Goal: Task Accomplishment & Management: Manage account settings

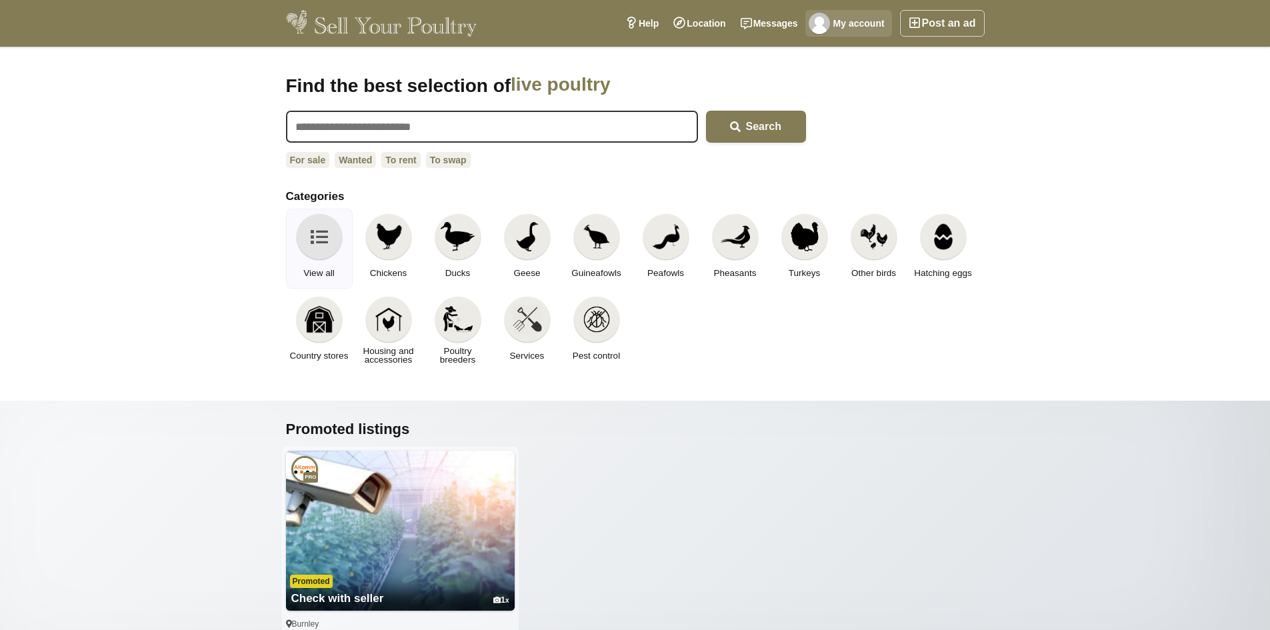
click at [857, 19] on link "My account" at bounding box center [849, 23] width 87 height 27
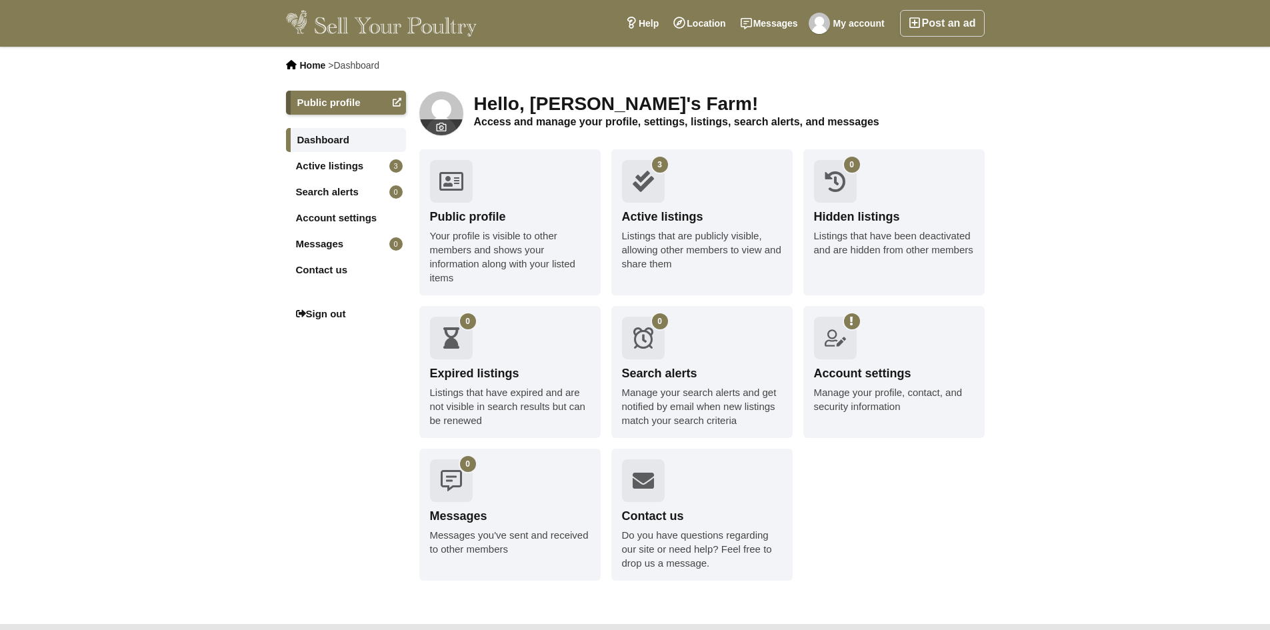
click at [344, 169] on link "Active listings 3" at bounding box center [346, 166] width 120 height 24
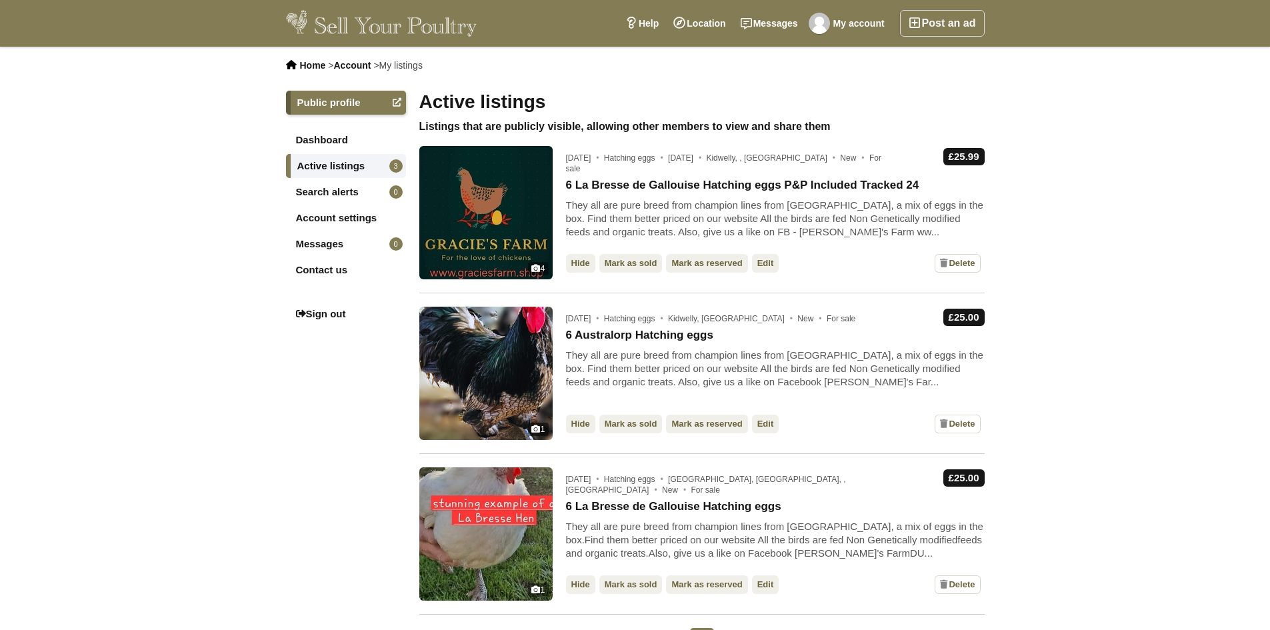
click at [758, 263] on link "Edit" at bounding box center [765, 263] width 27 height 19
click at [502, 213] on img at bounding box center [485, 212] width 133 height 133
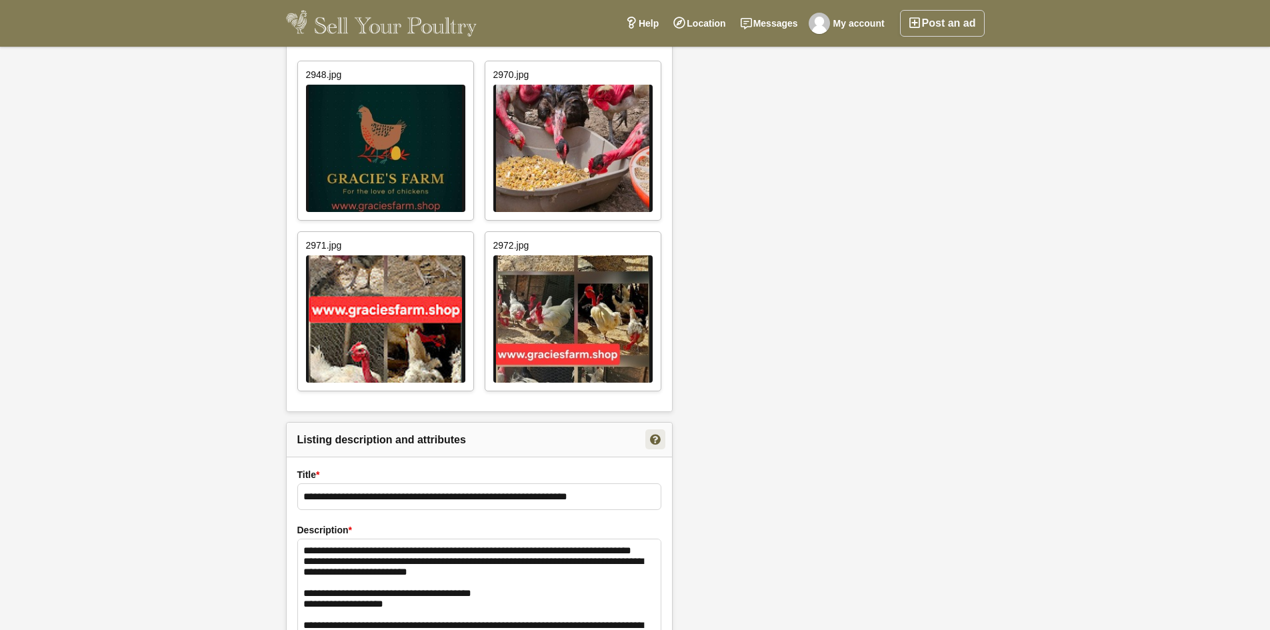
scroll to position [800, 0]
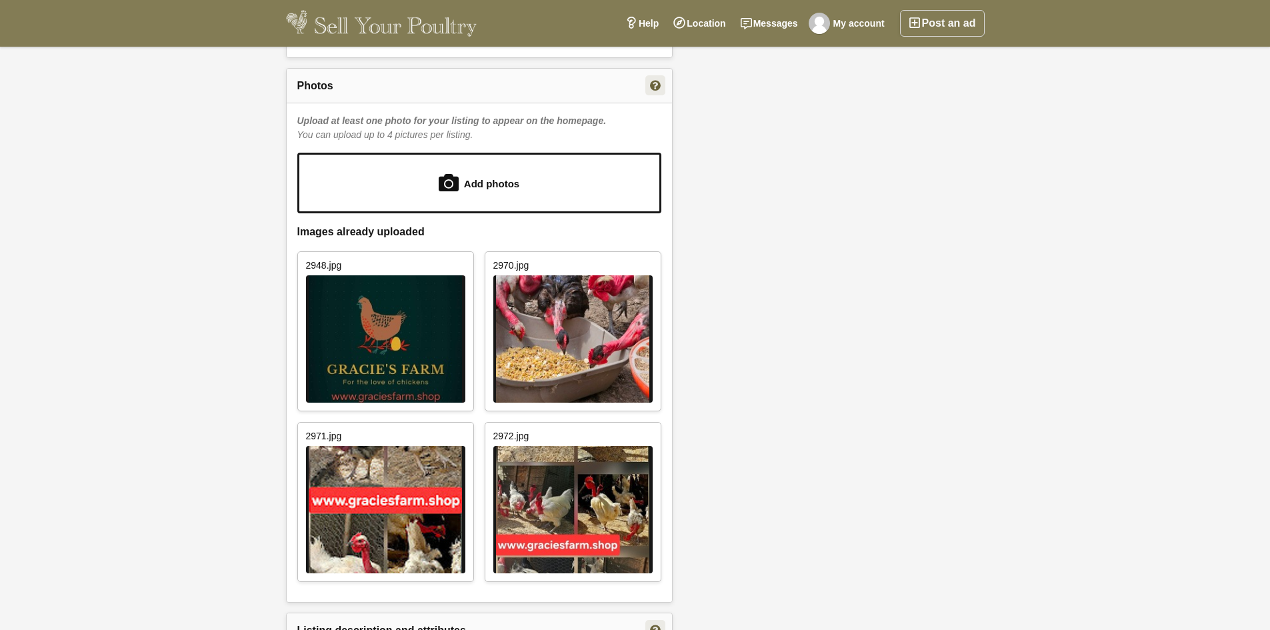
click at [462, 266] on link "Delete" at bounding box center [460, 265] width 20 height 20
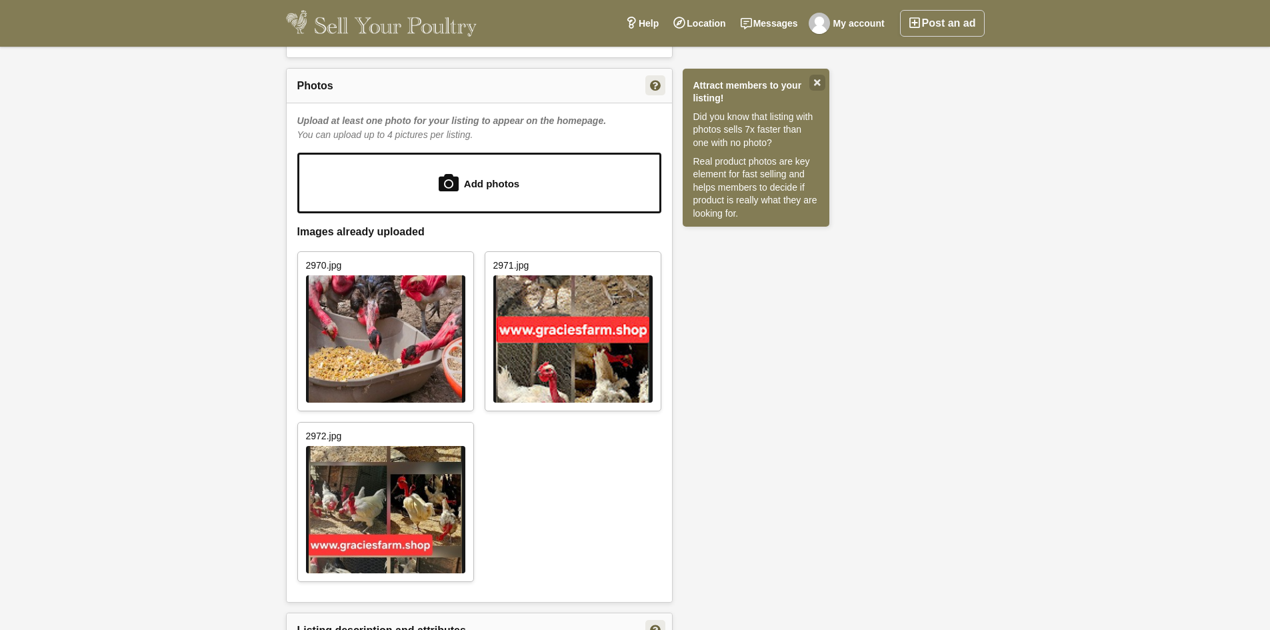
click at [454, 259] on link "Delete" at bounding box center [460, 265] width 20 height 20
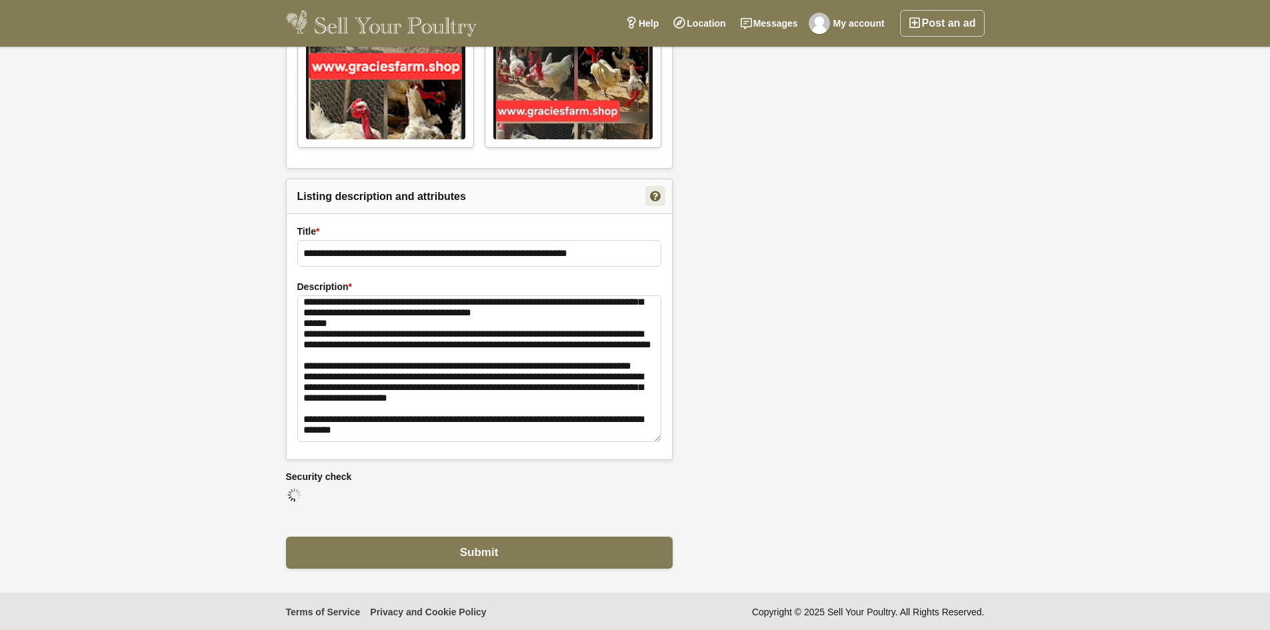
scroll to position [387, 0]
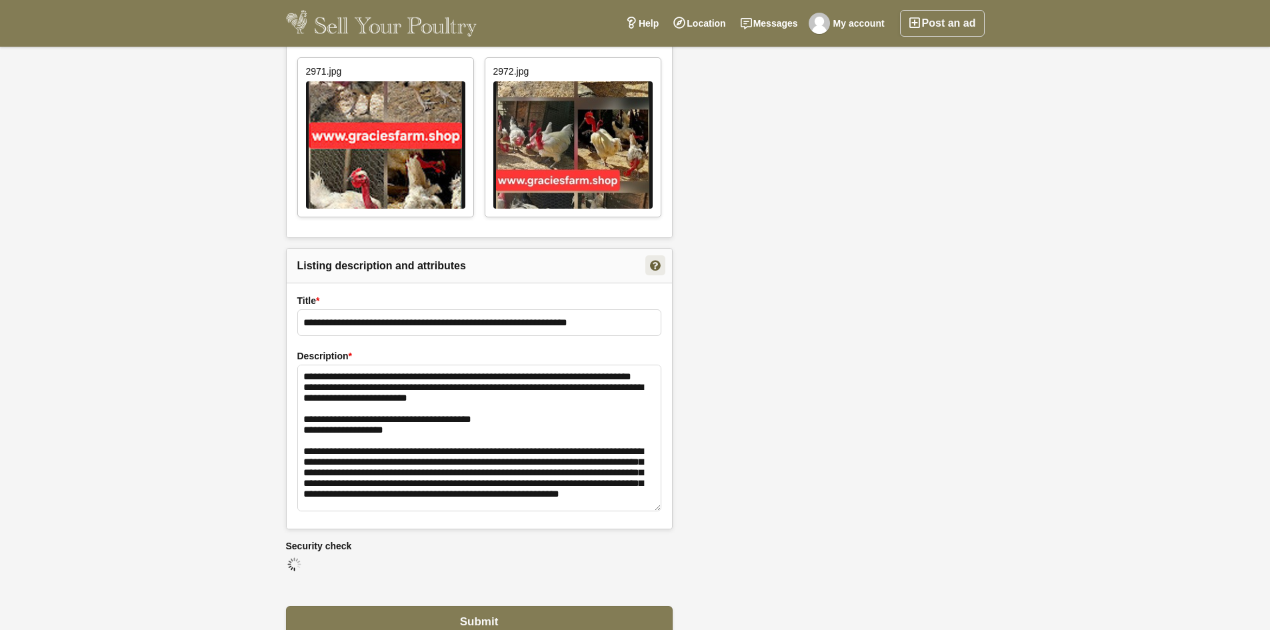
scroll to position [930, 0]
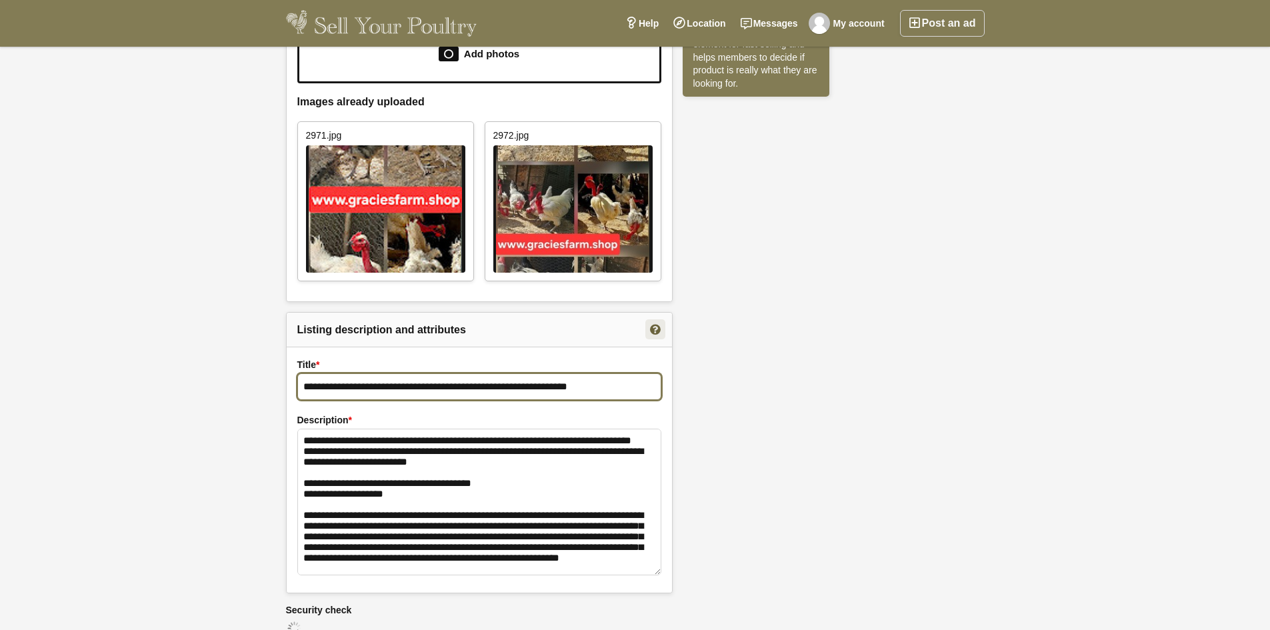
drag, startPoint x: 640, startPoint y: 391, endPoint x: 151, endPoint y: 393, distance: 488.9
type input "**********"
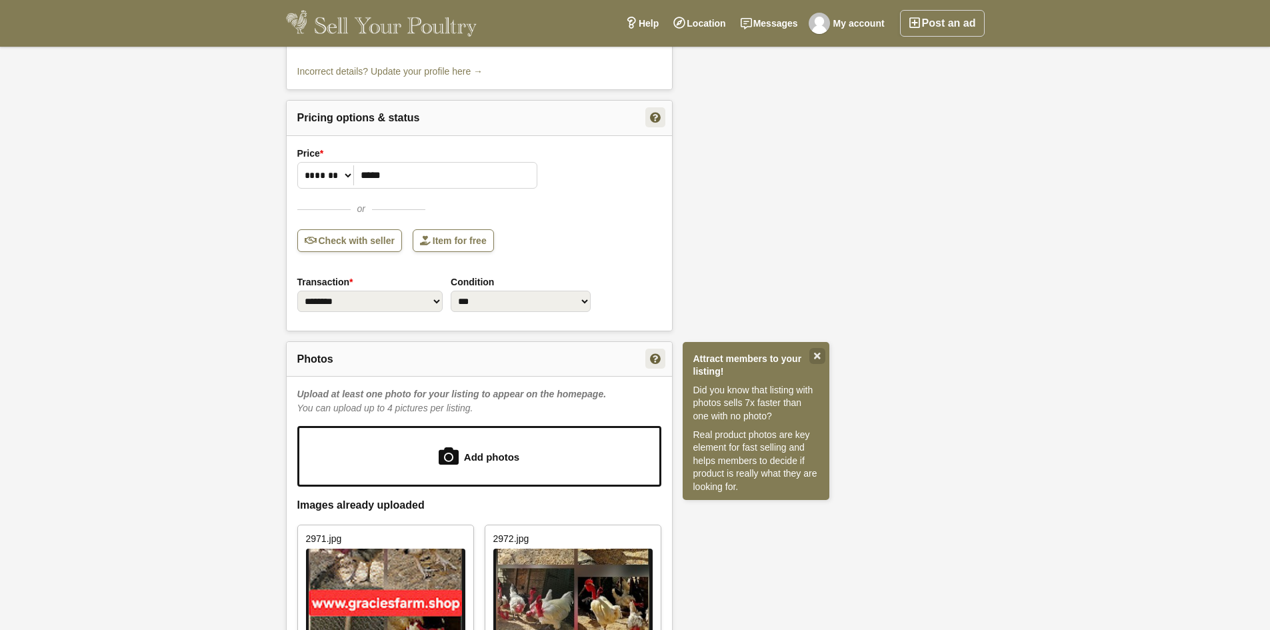
scroll to position [263, 0]
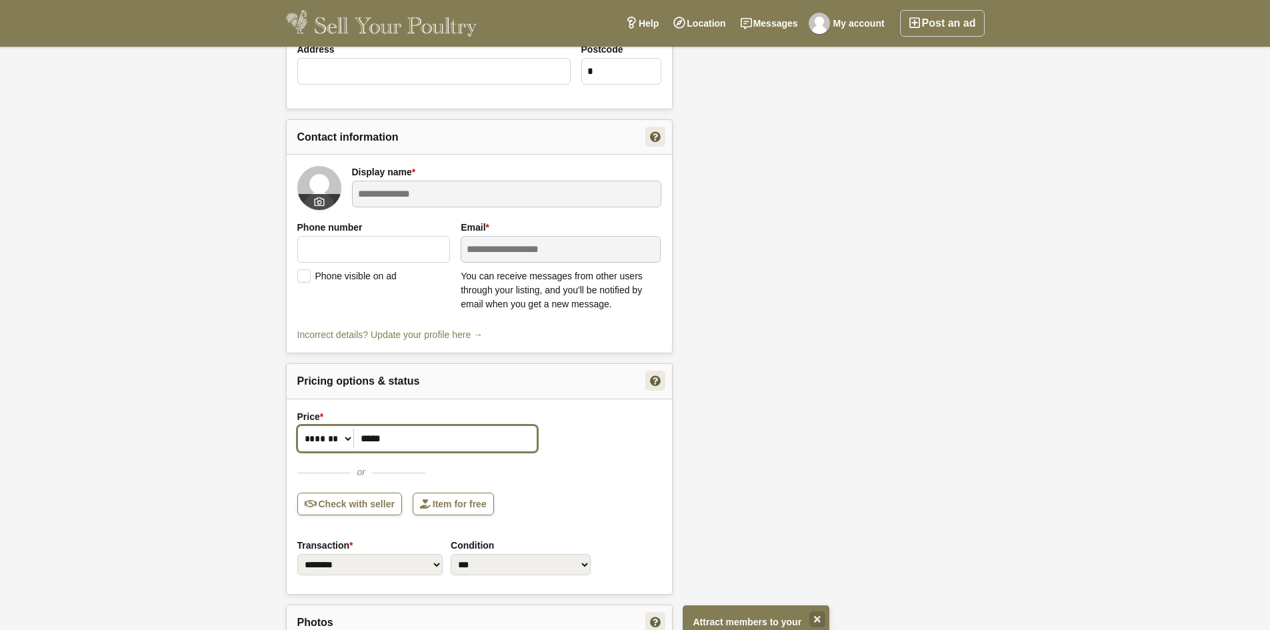
drag, startPoint x: 462, startPoint y: 446, endPoint x: 251, endPoint y: 434, distance: 210.4
click at [251, 434] on div "**********" at bounding box center [635, 588] width 1270 height 1610
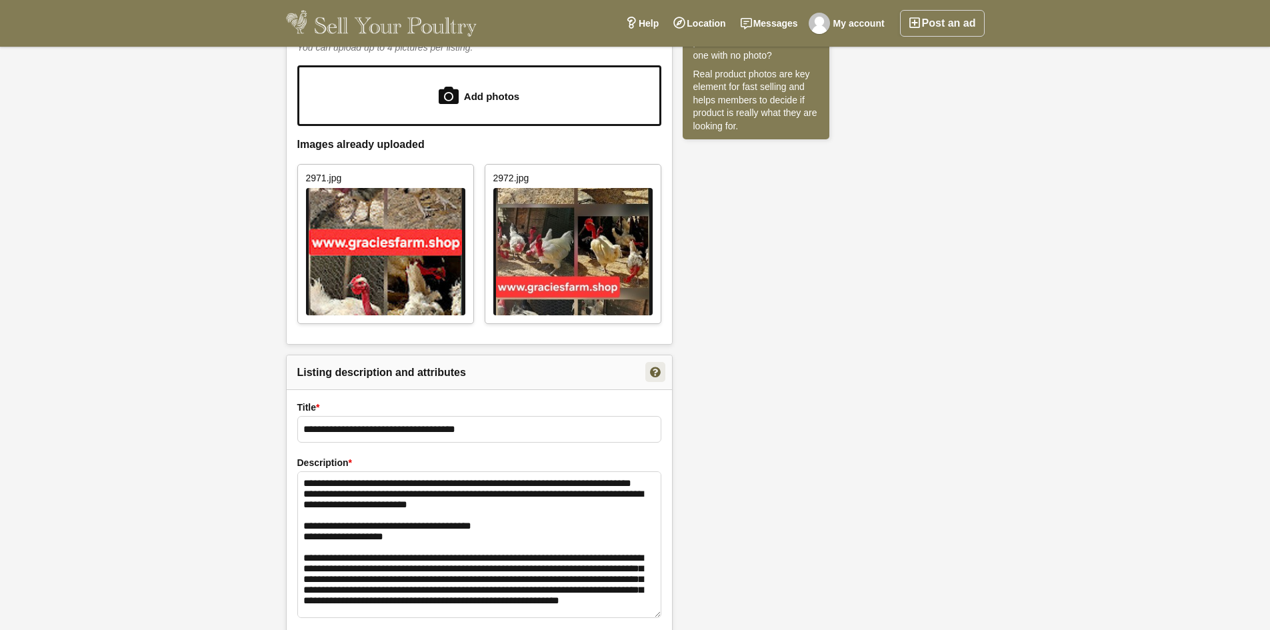
scroll to position [1064, 0]
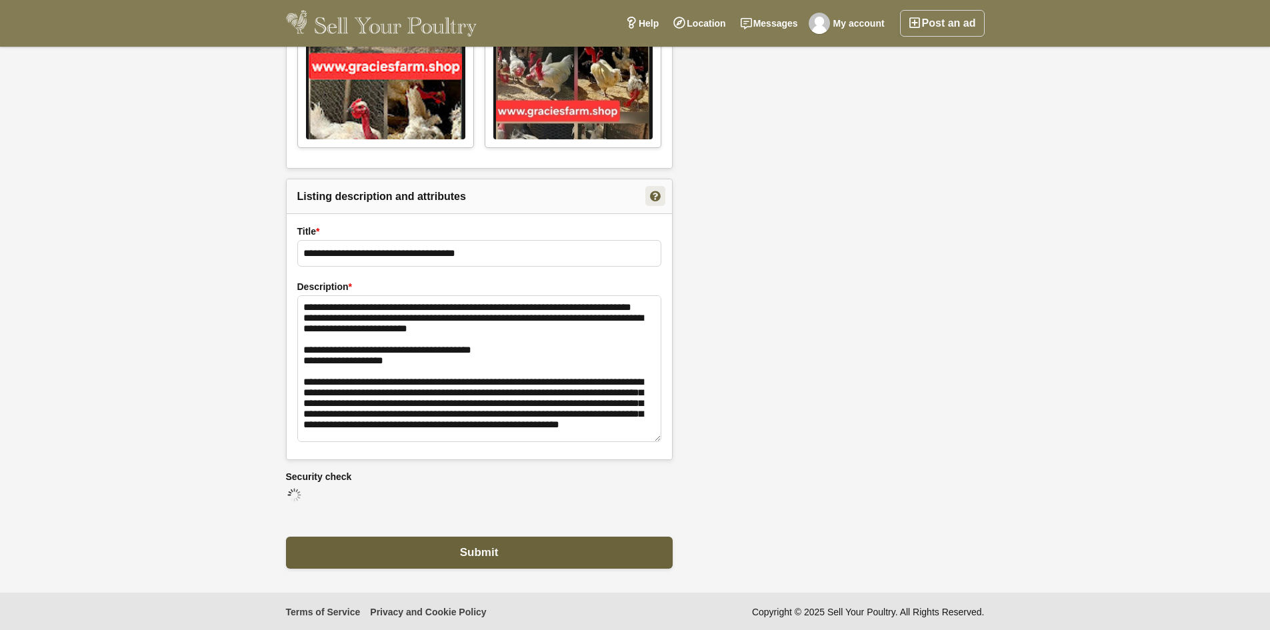
type input "*"
click at [508, 558] on button "Submit" at bounding box center [479, 553] width 387 height 32
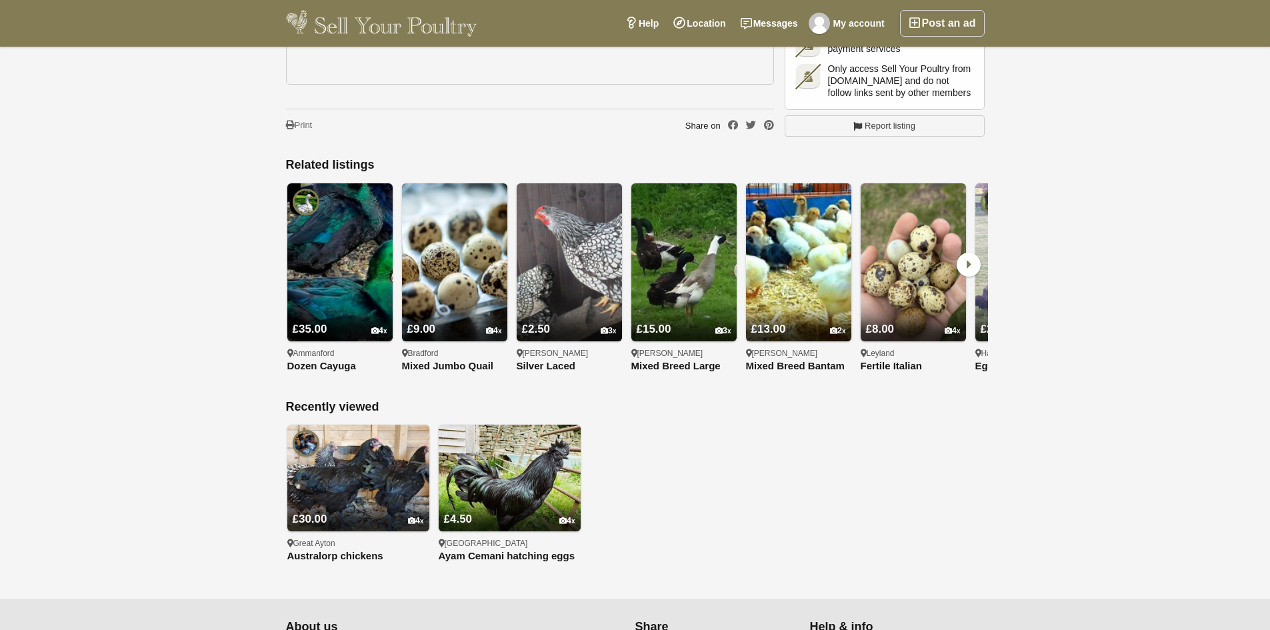
scroll to position [1534, 0]
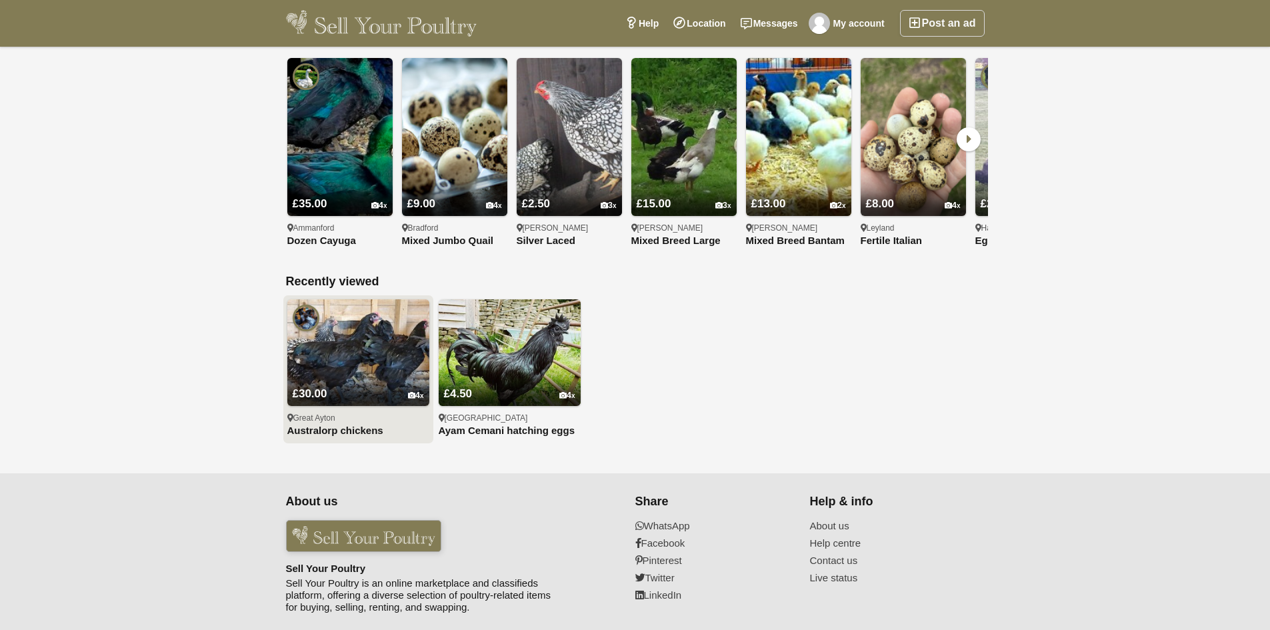
click at [368, 303] on img at bounding box center [358, 352] width 142 height 107
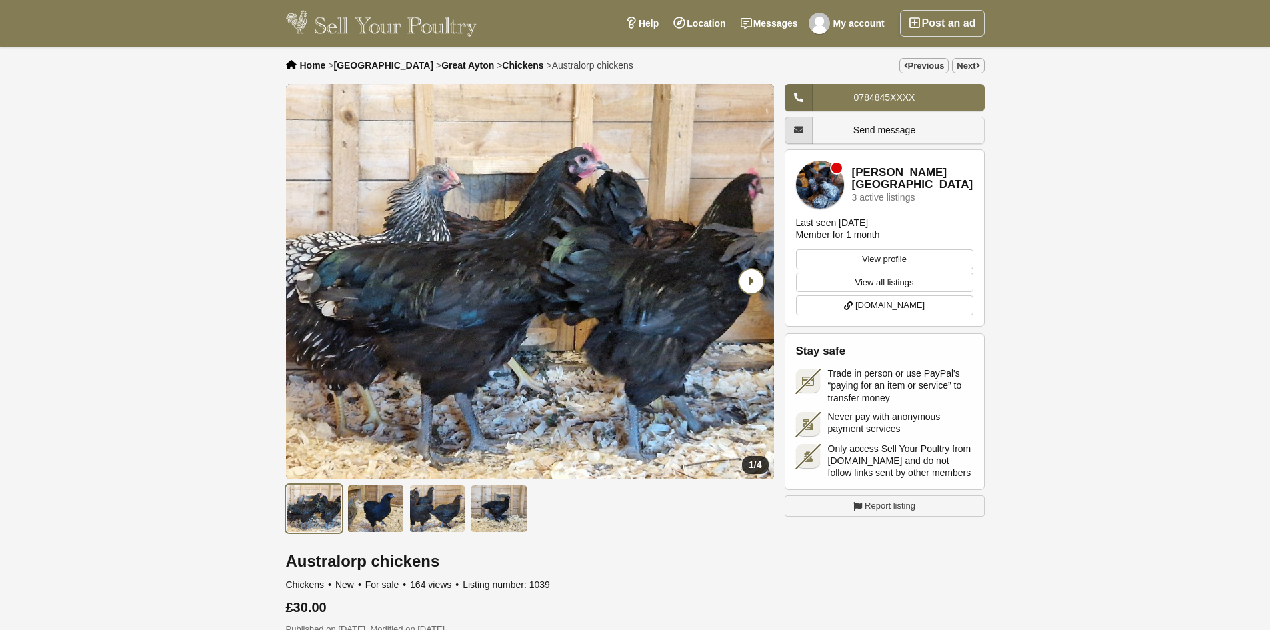
click at [762, 269] on div "Next slide" at bounding box center [750, 281] width 35 height 35
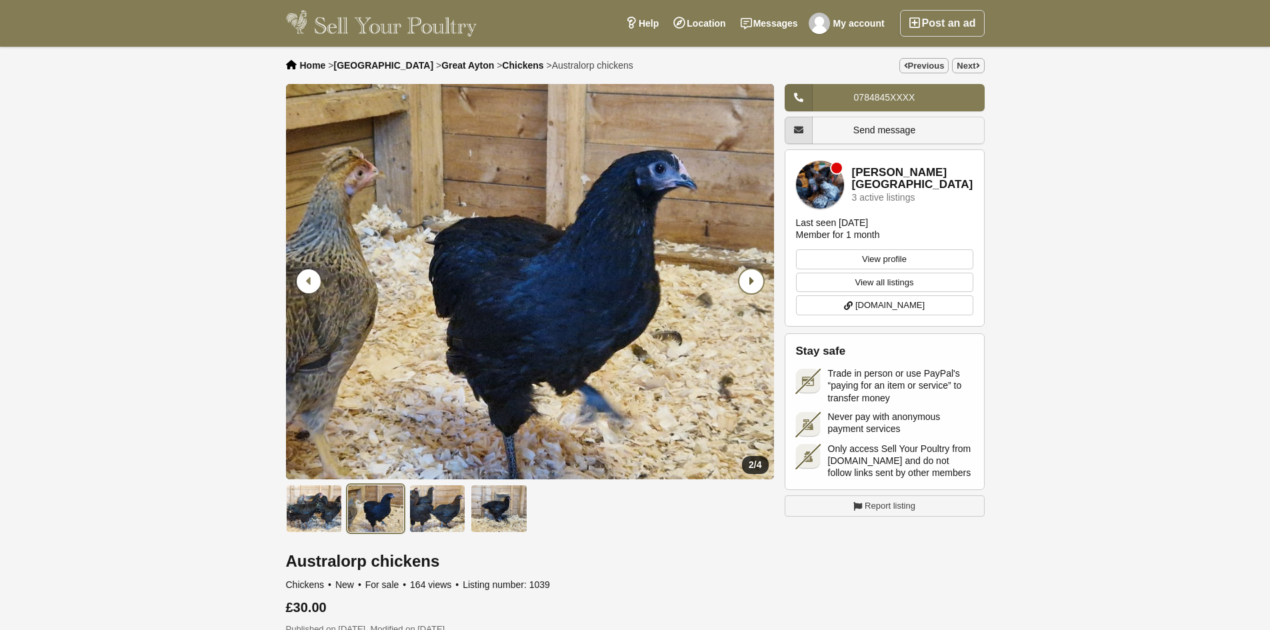
click at [762, 269] on div "Next slide" at bounding box center [750, 281] width 35 height 35
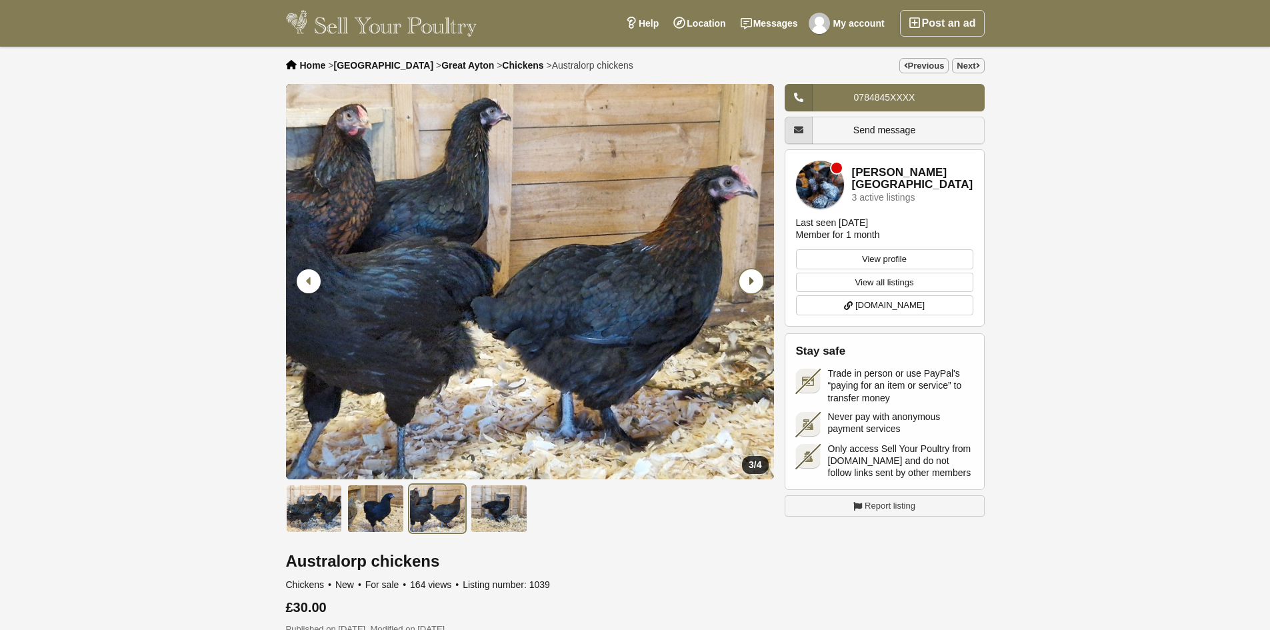
click at [762, 269] on div "Next slide" at bounding box center [750, 281] width 35 height 35
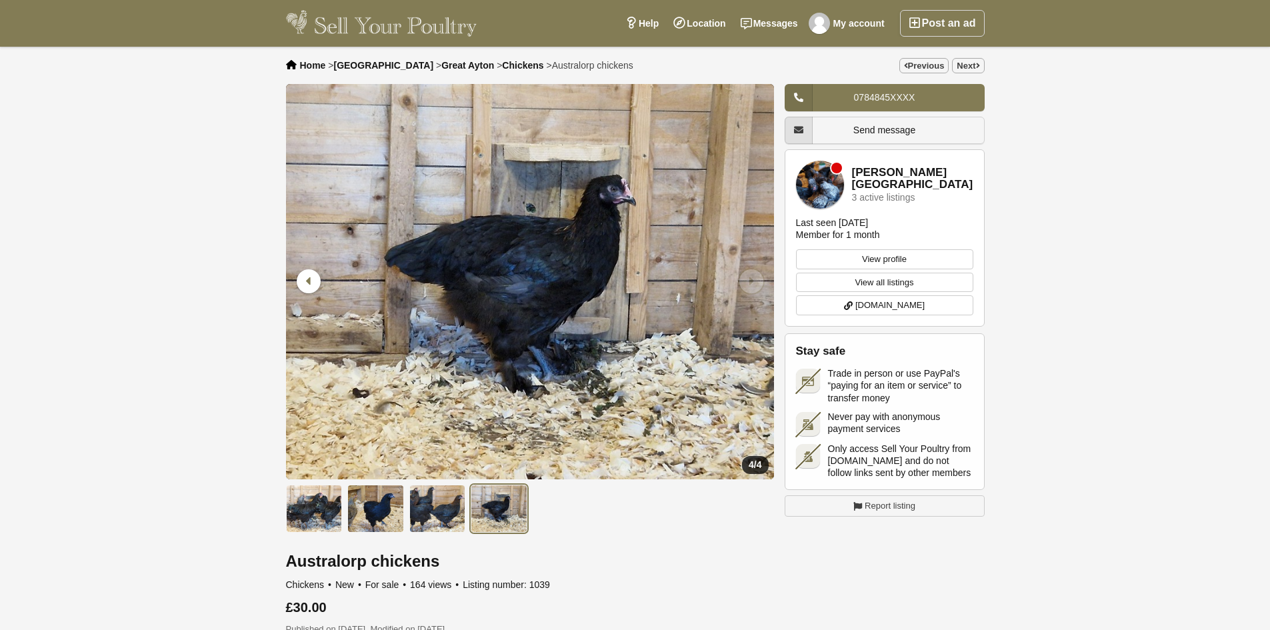
click at [762, 269] on div "Next slide" at bounding box center [750, 281] width 35 height 35
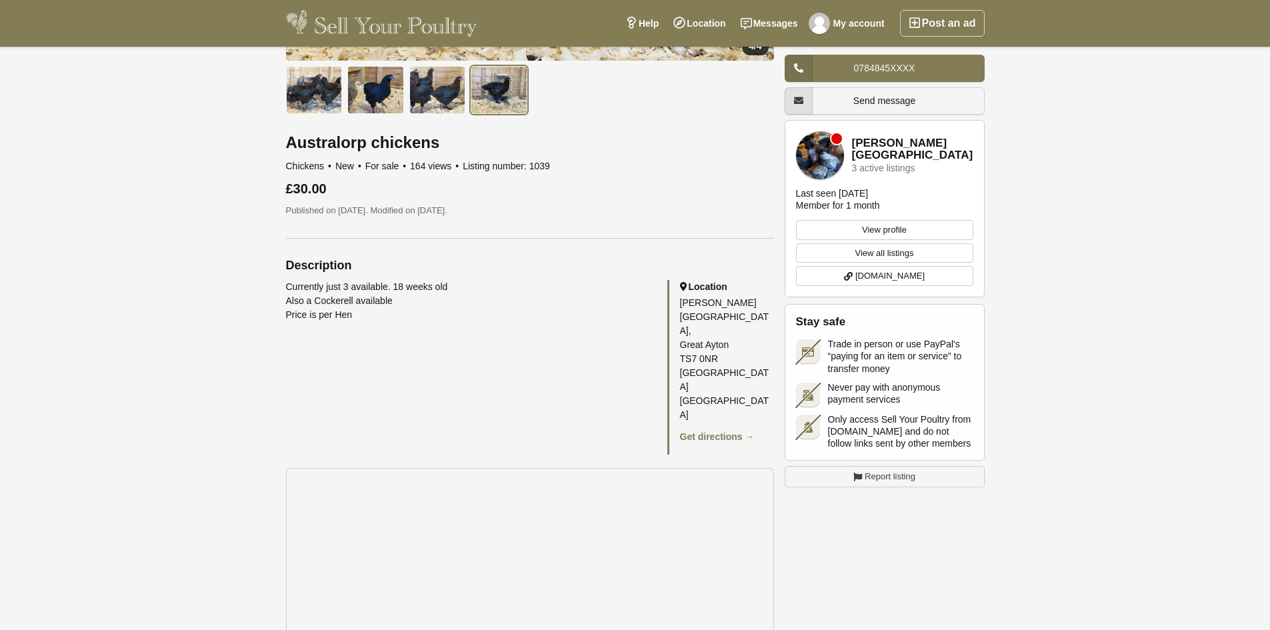
scroll to position [200, 0]
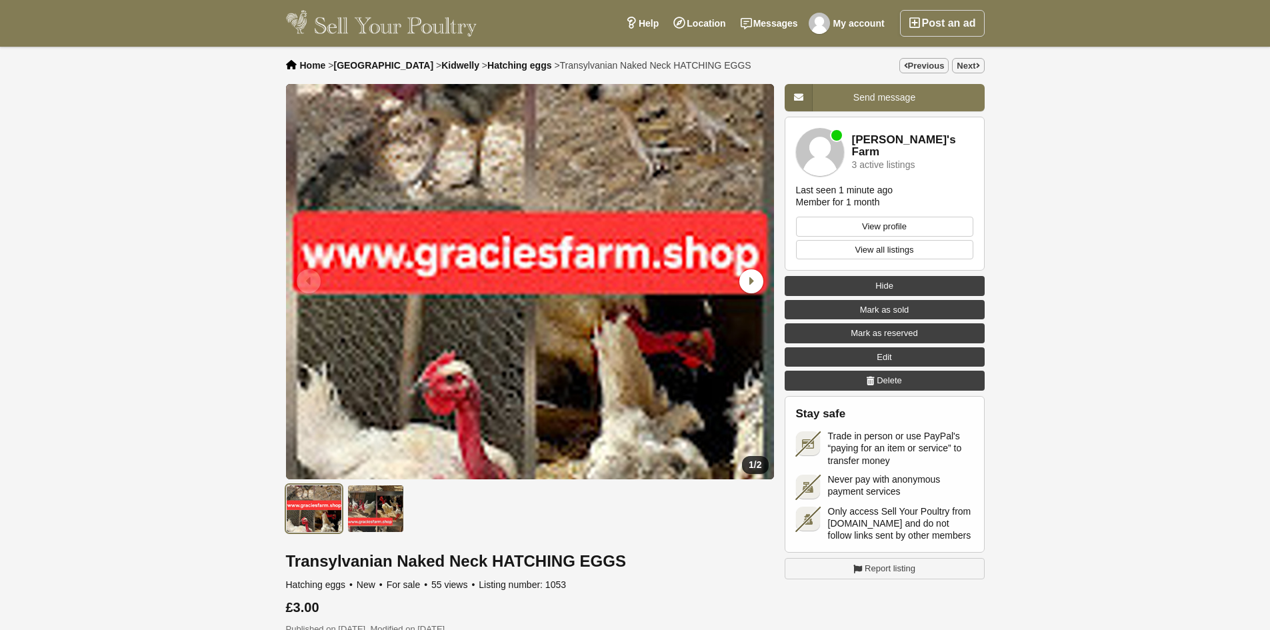
click at [880, 141] on link "[PERSON_NAME]'s Farm" at bounding box center [912, 146] width 121 height 25
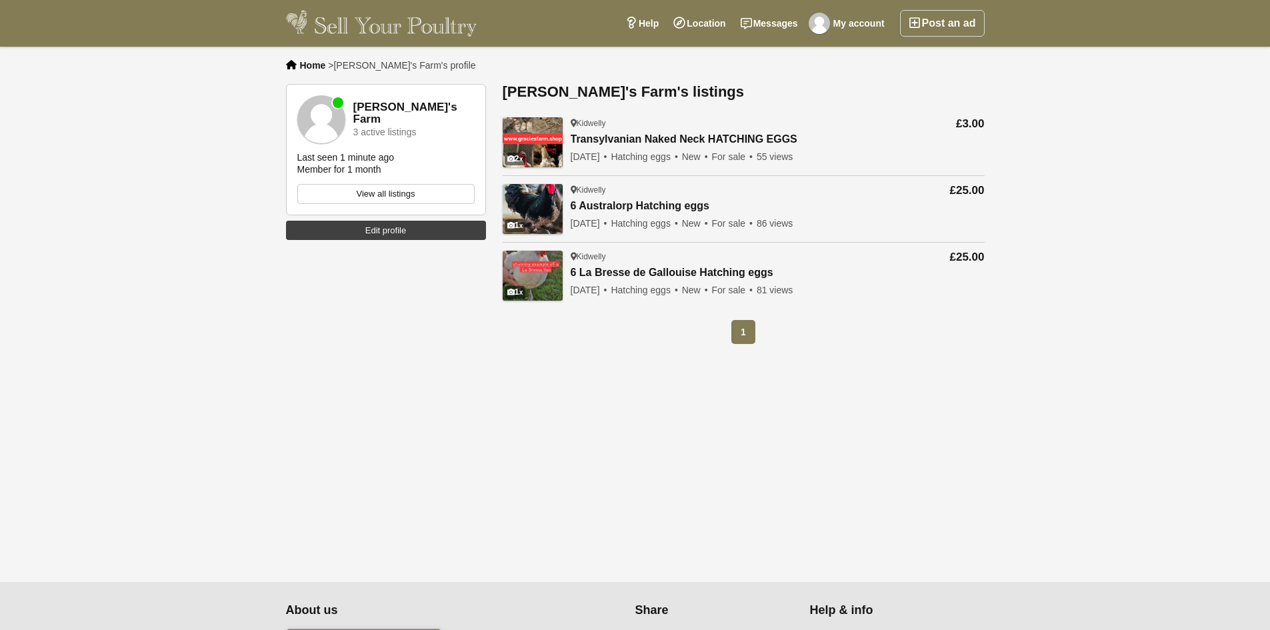
click at [634, 269] on link "6 La Bresse de Gallouise Hatching eggs" at bounding box center [682, 273] width 223 height 13
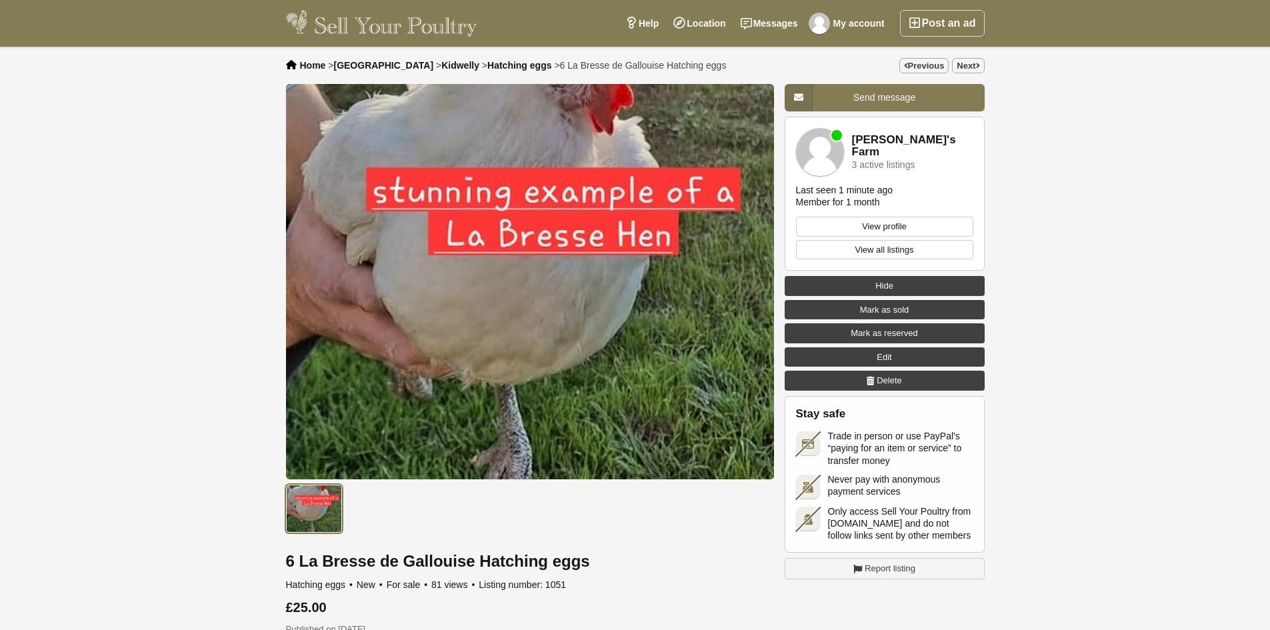
click at [874, 351] on link "Edit" at bounding box center [885, 357] width 200 height 20
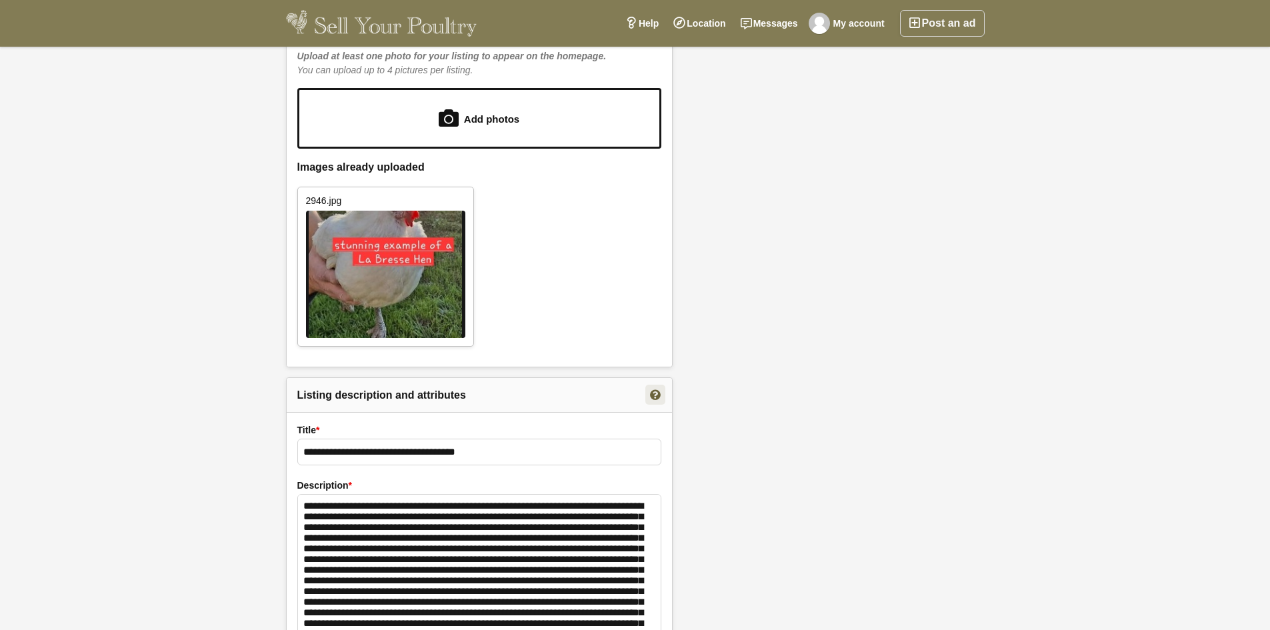
scroll to position [800, 0]
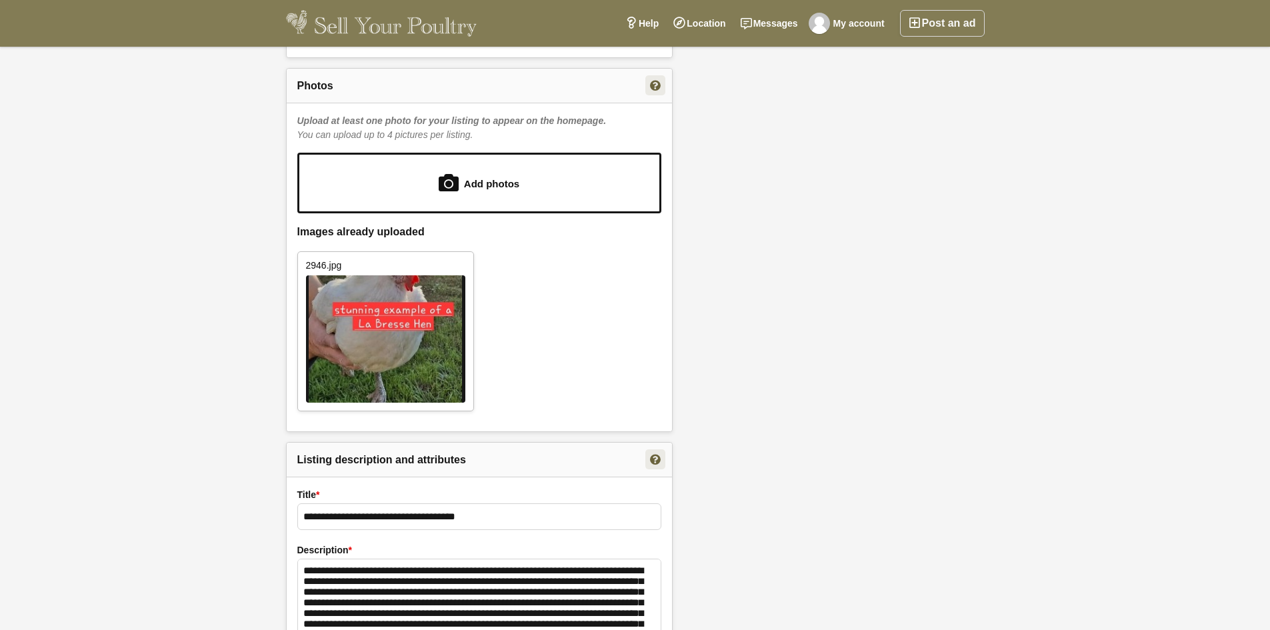
click at [511, 175] on input "file" at bounding box center [479, 183] width 360 height 57
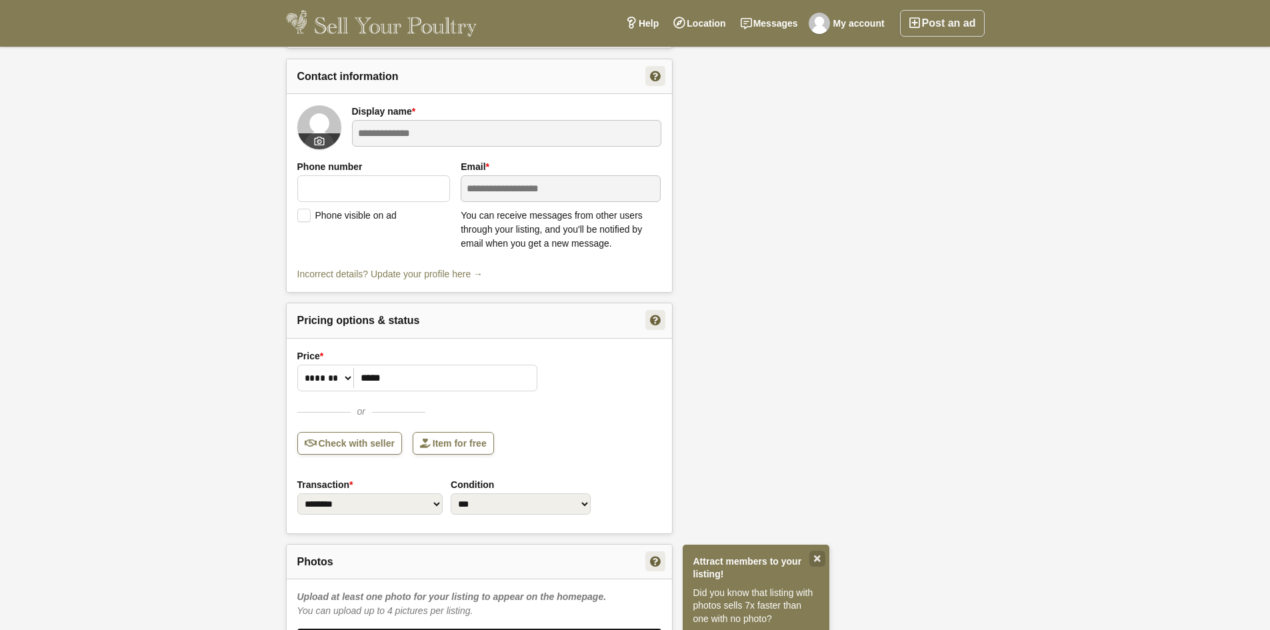
scroll to position [277, 0]
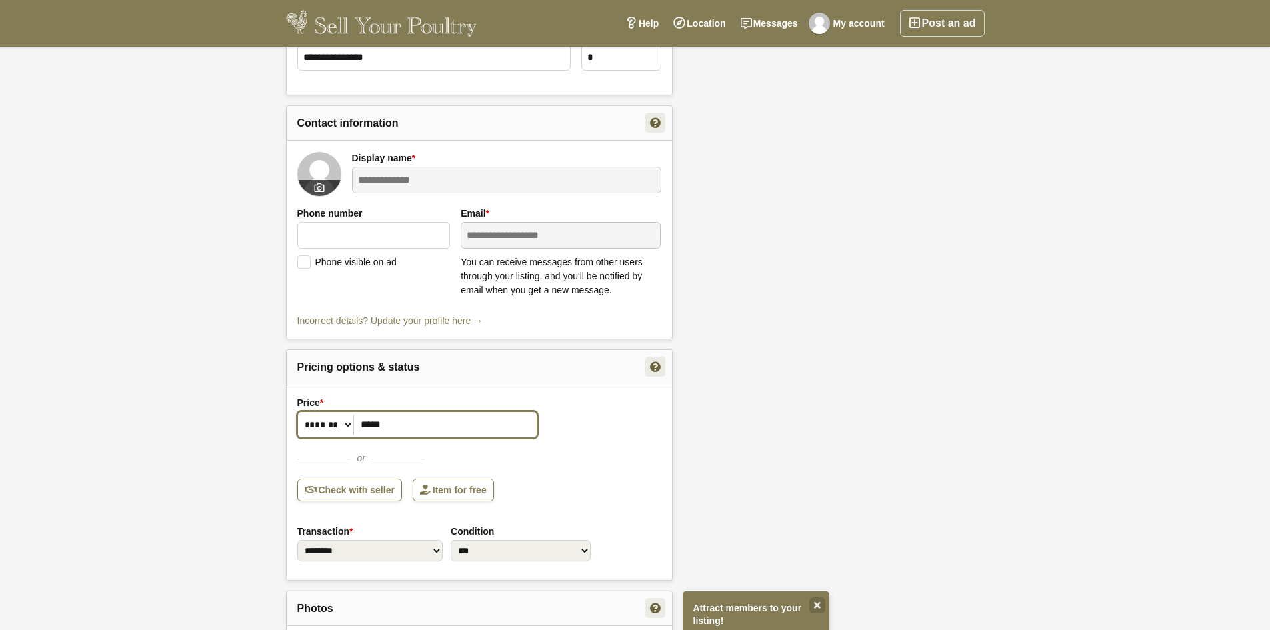
drag, startPoint x: 408, startPoint y: 429, endPoint x: 357, endPoint y: 433, distance: 50.8
click at [357, 433] on input "*****" at bounding box center [417, 424] width 240 height 27
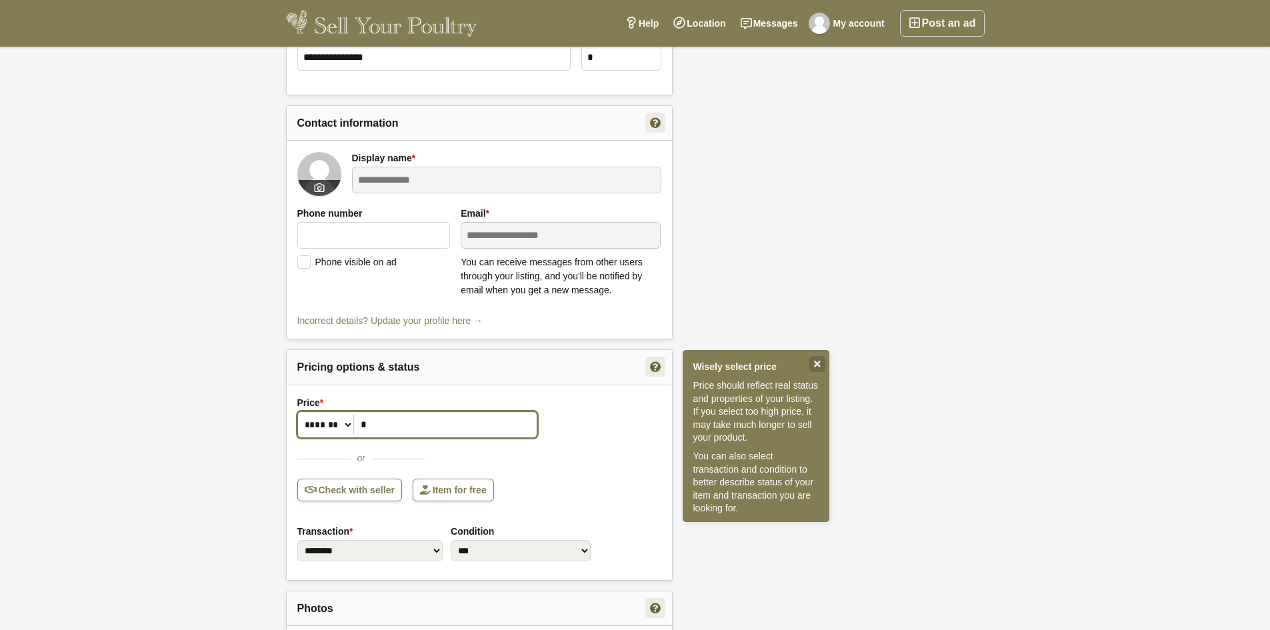
type input "*"
click at [590, 441] on div "* ******* or" at bounding box center [479, 438] width 364 height 54
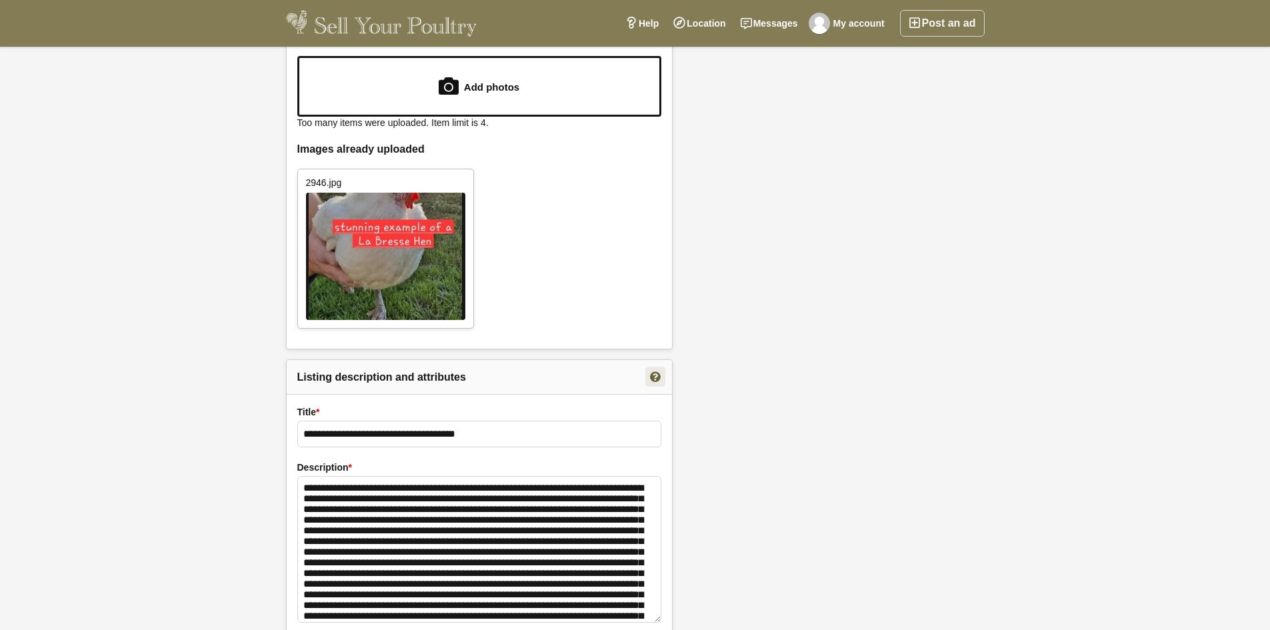
scroll to position [811, 0]
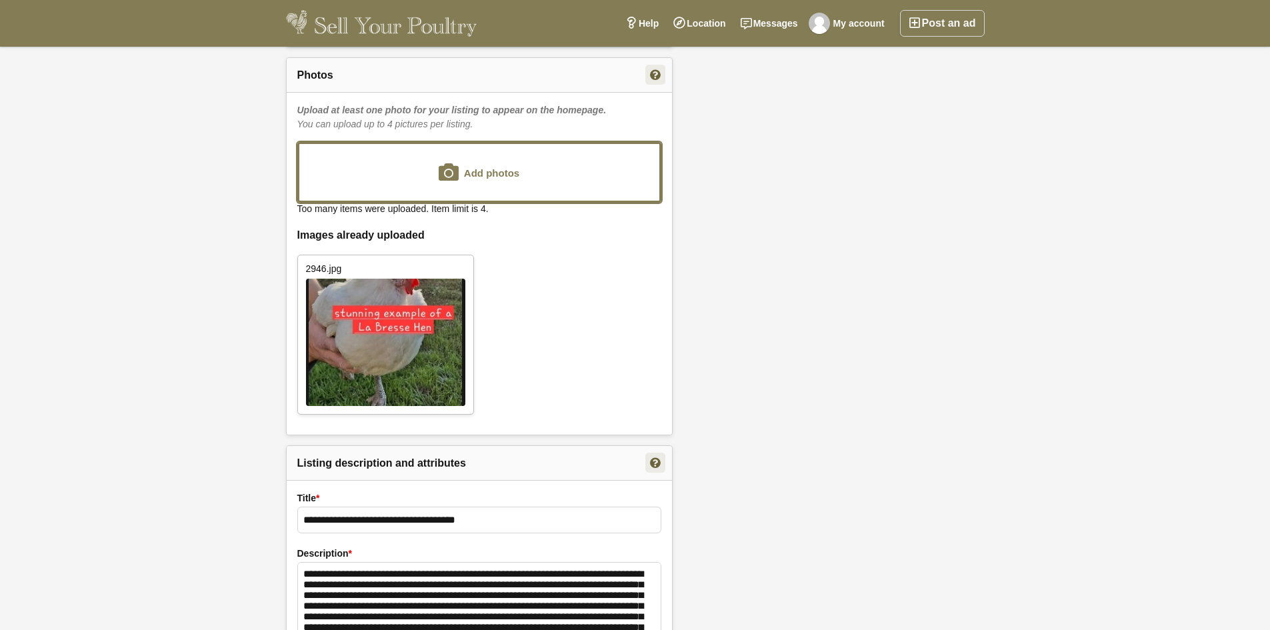
click at [514, 191] on input "file" at bounding box center [479, 172] width 360 height 57
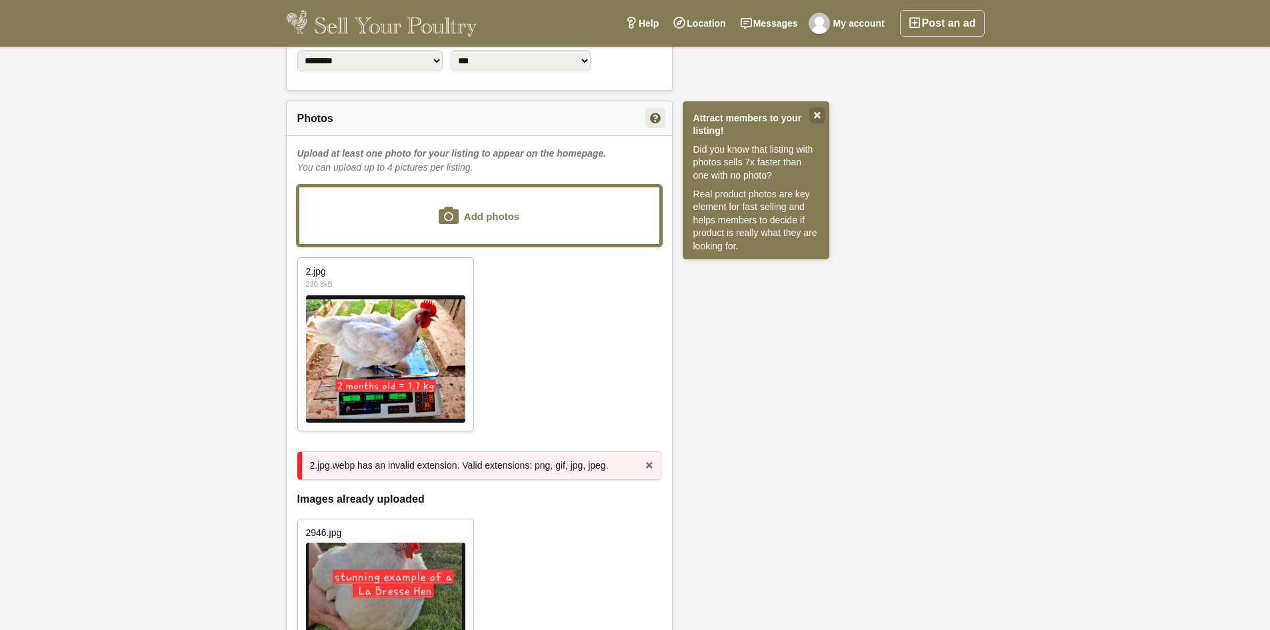
scroll to position [744, 0]
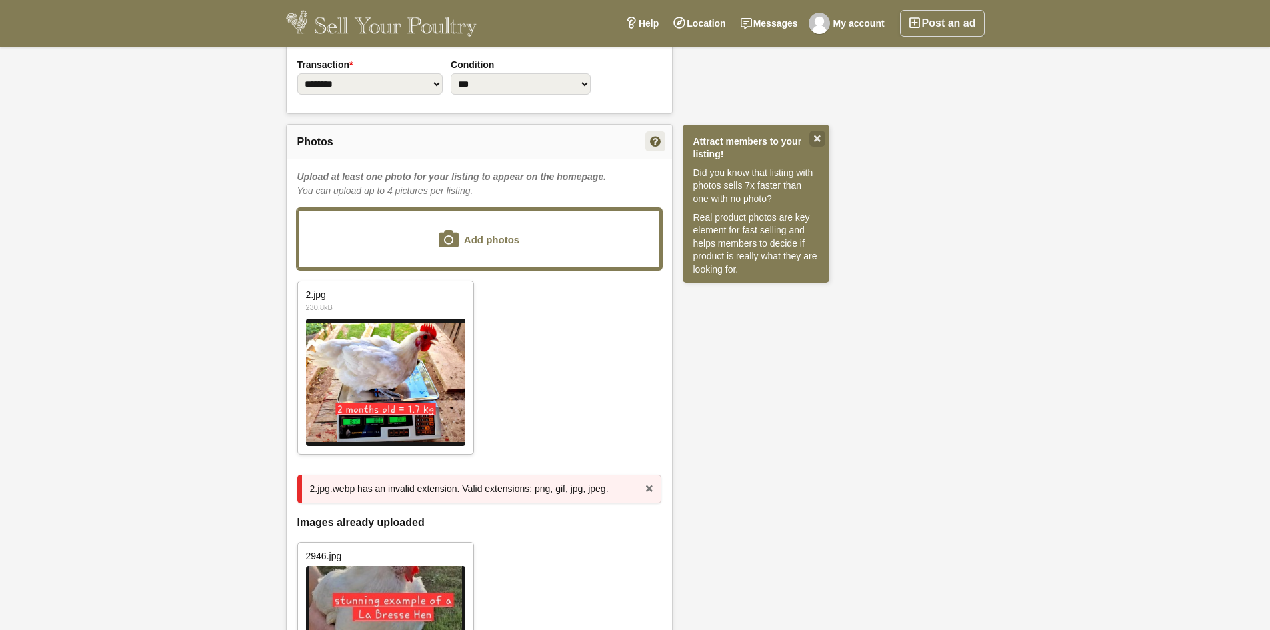
click at [504, 224] on input "file" at bounding box center [479, 239] width 360 height 57
click at [526, 242] on input "file" at bounding box center [479, 239] width 360 height 57
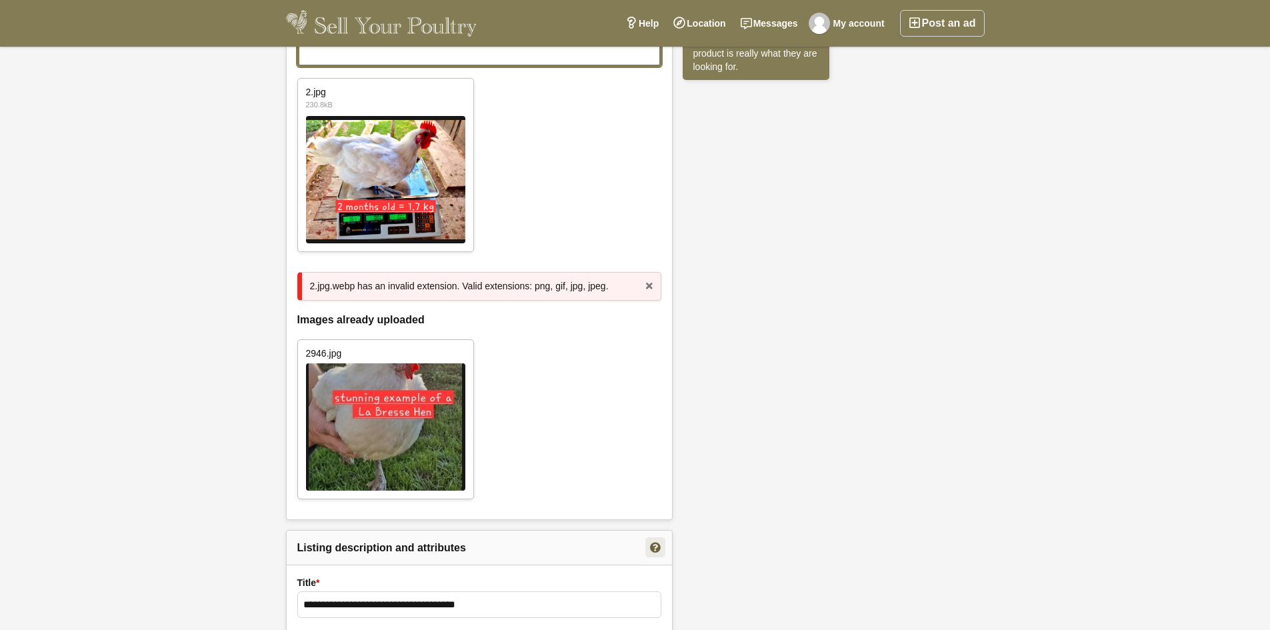
scroll to position [678, 0]
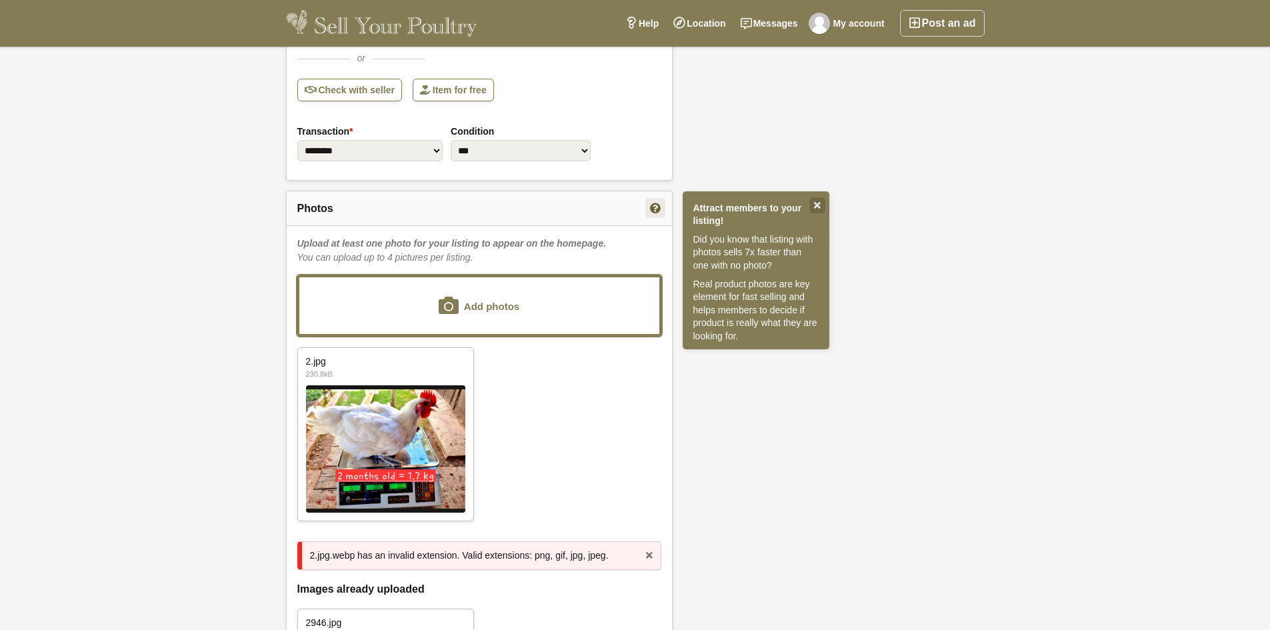
click at [459, 303] on input "file" at bounding box center [479, 305] width 360 height 57
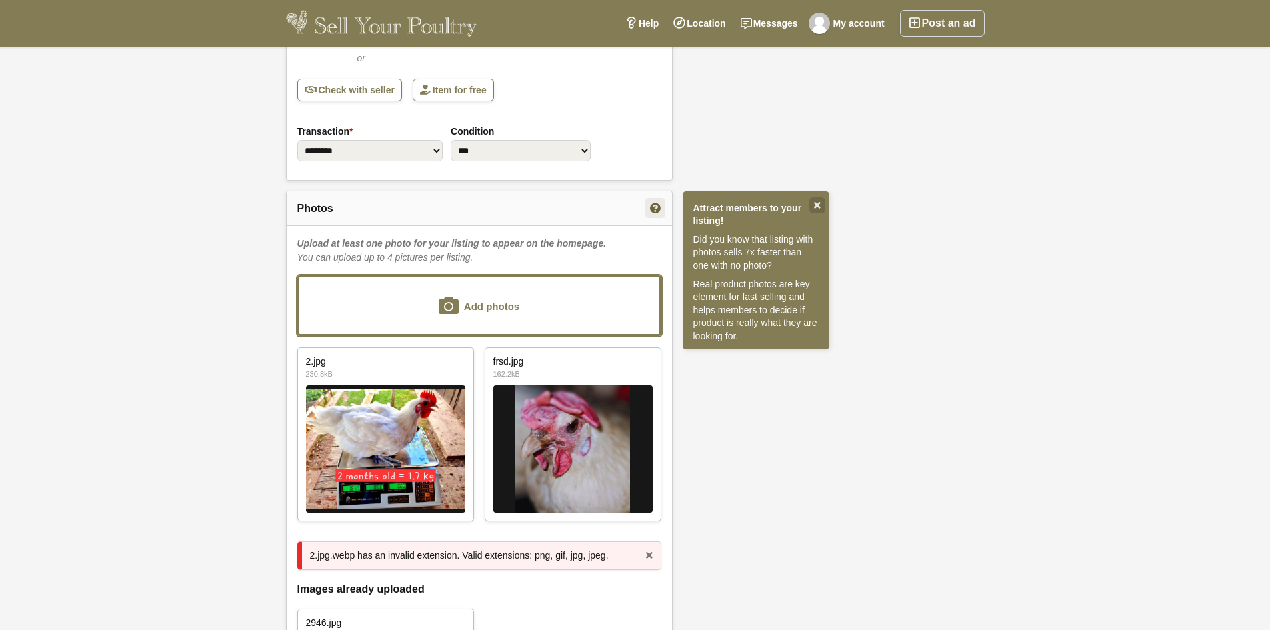
click at [592, 444] on img at bounding box center [573, 448] width 159 height 127
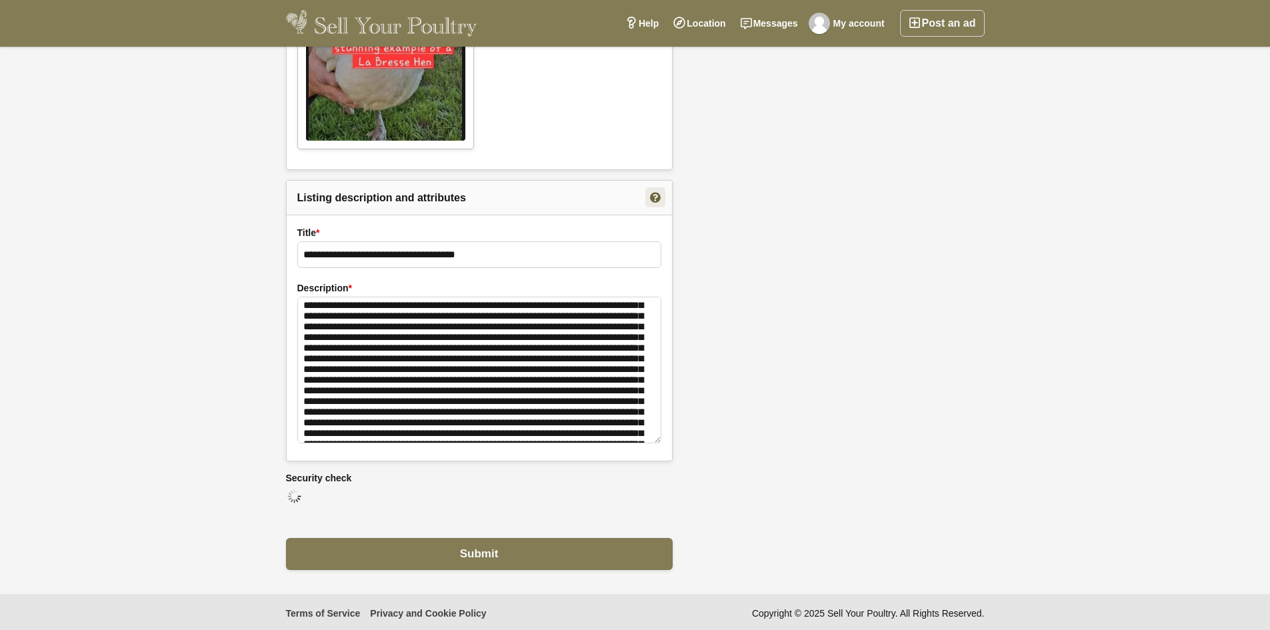
scroll to position [67, 0]
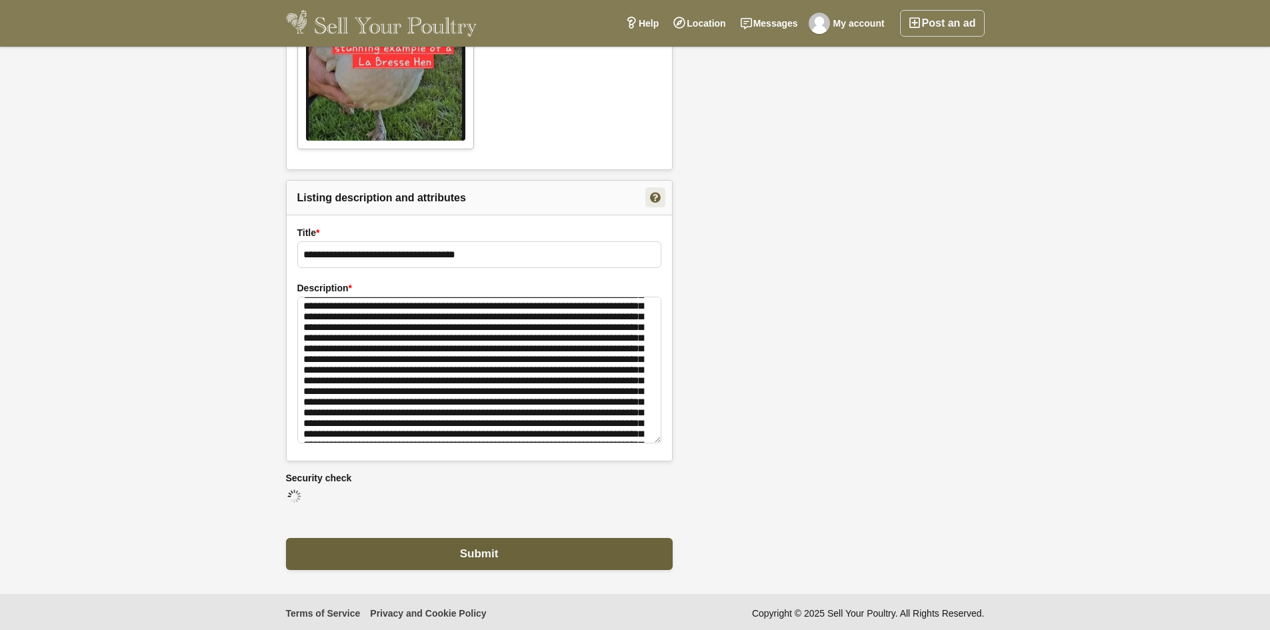
click at [475, 552] on span "Submit" at bounding box center [479, 554] width 39 height 13
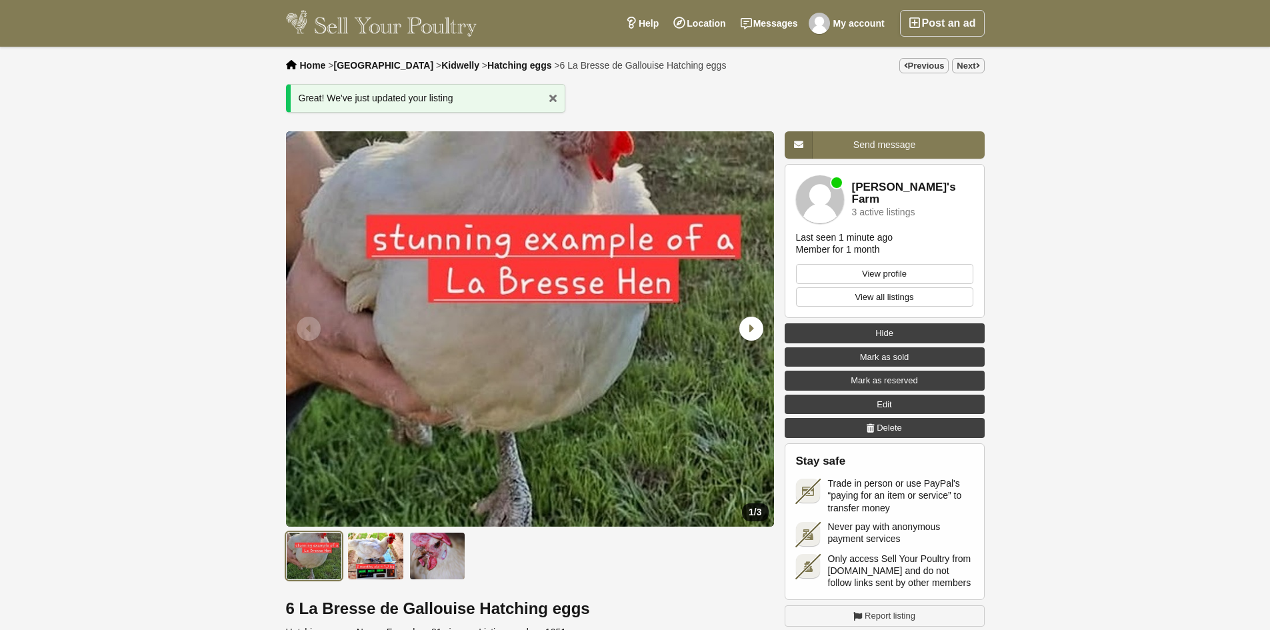
click at [879, 402] on span "Edit" at bounding box center [884, 404] width 15 height 13
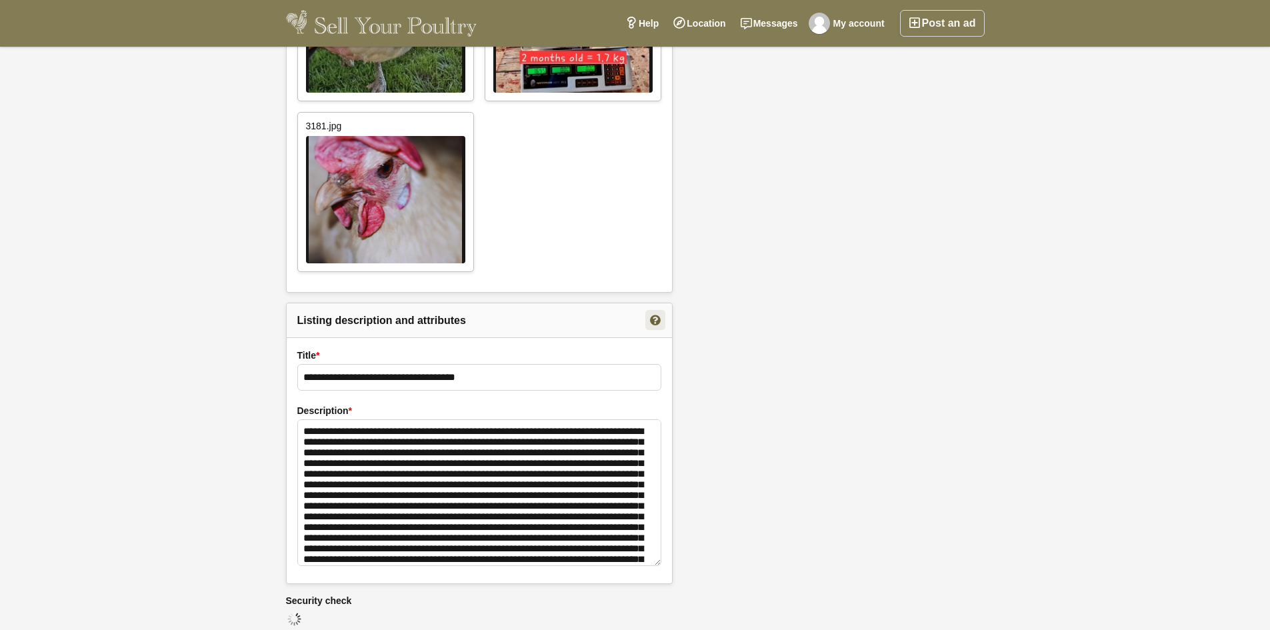
scroll to position [1234, 0]
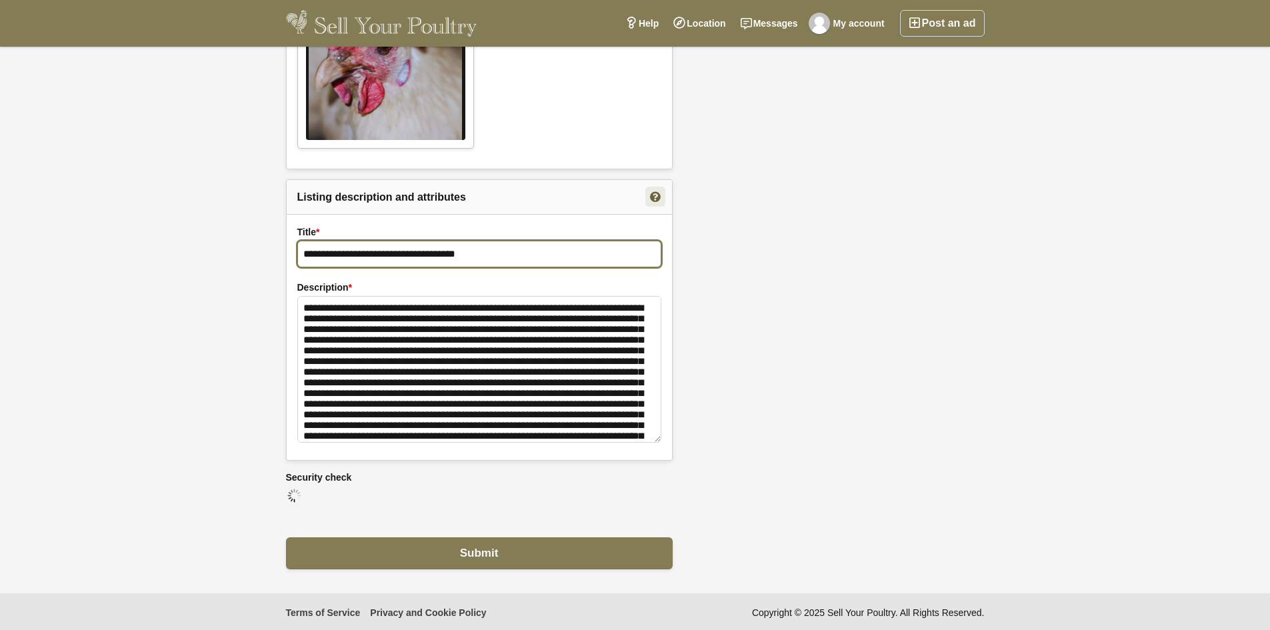
click at [304, 251] on input "**********" at bounding box center [479, 254] width 364 height 27
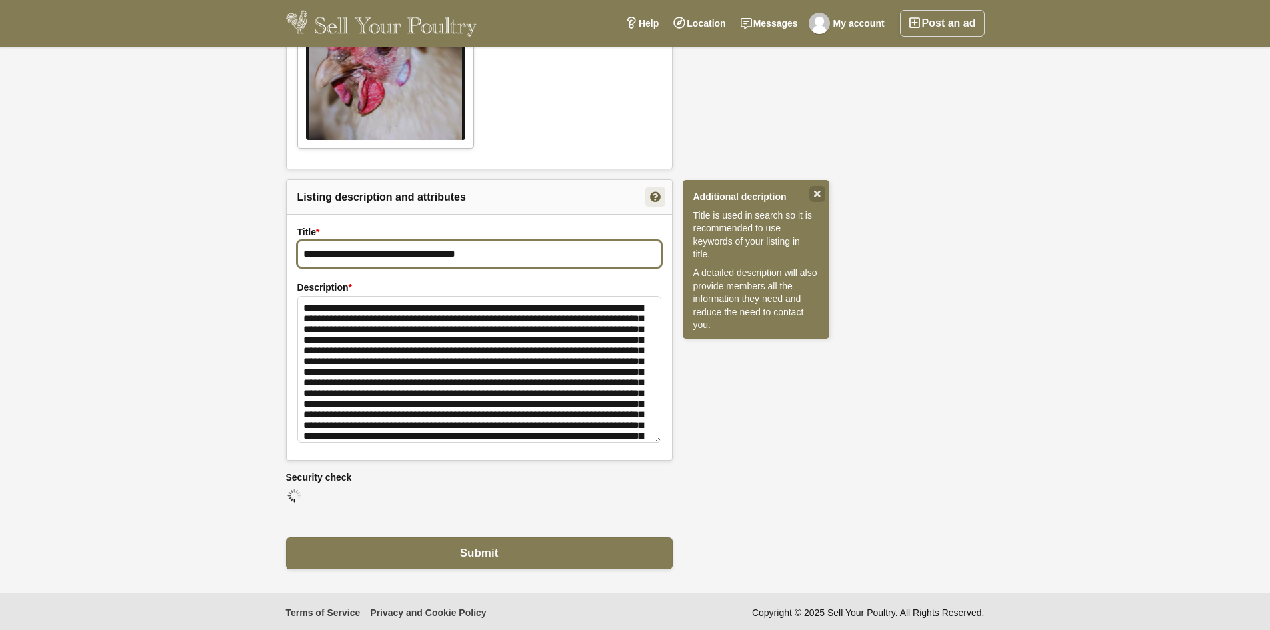
drag, startPoint x: 313, startPoint y: 250, endPoint x: 283, endPoint y: 257, distance: 30.7
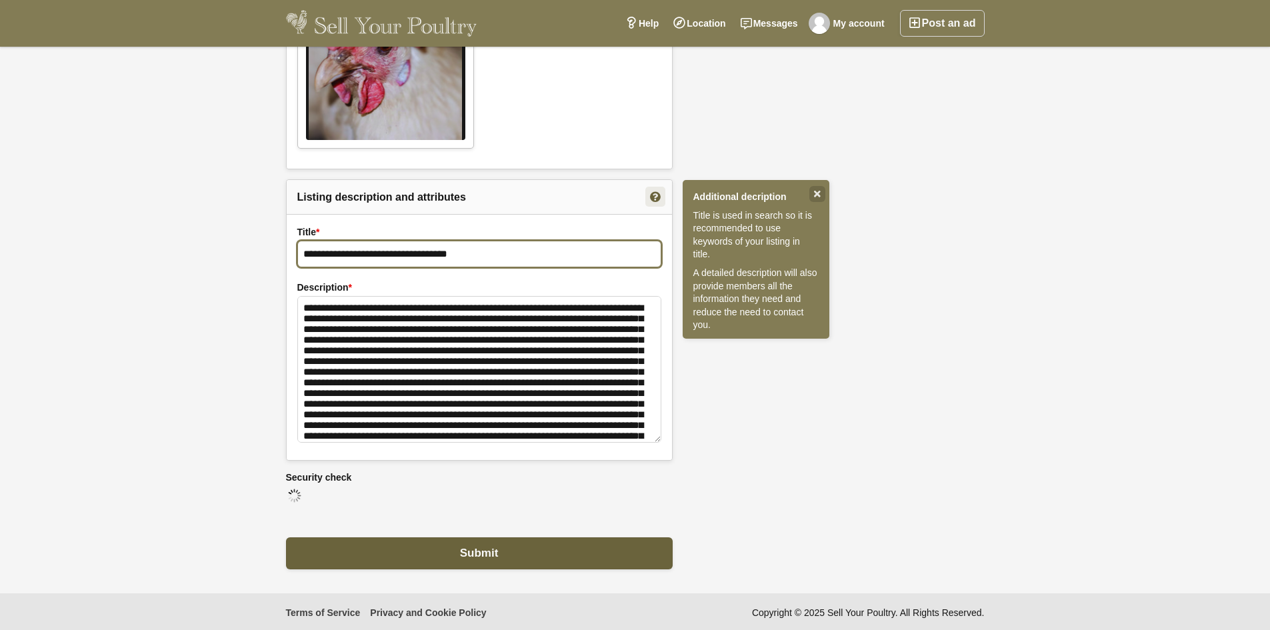
type input "**********"
click at [486, 548] on span "Submit" at bounding box center [479, 553] width 39 height 13
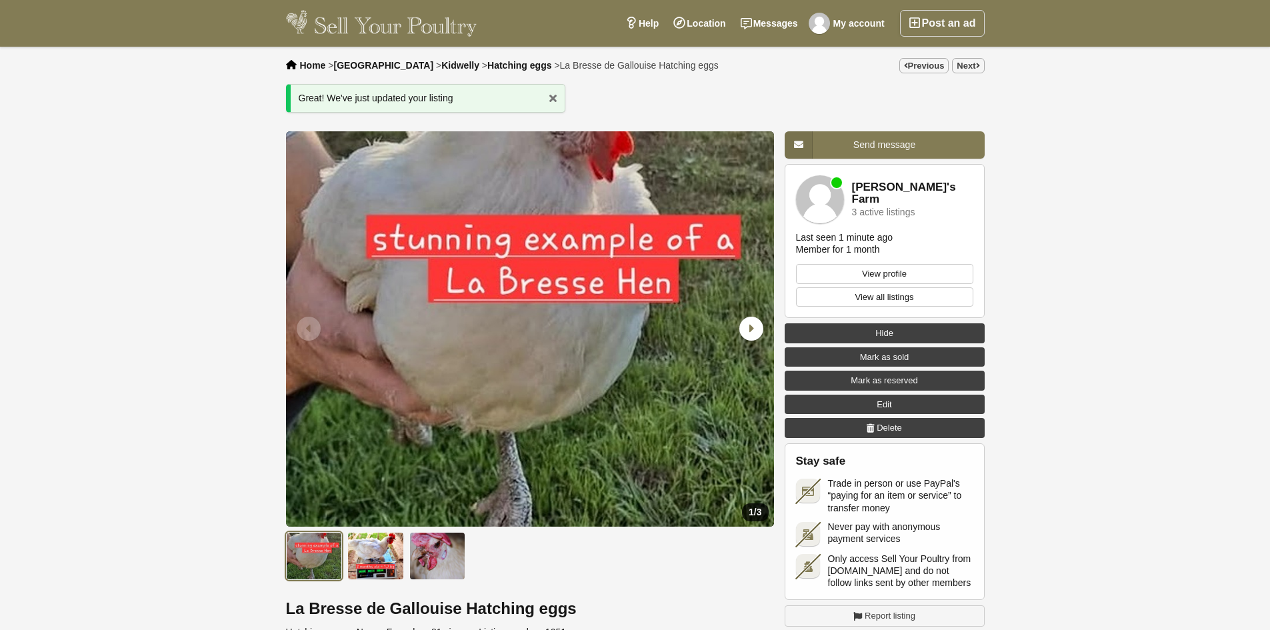
click at [880, 409] on span "Edit" at bounding box center [884, 404] width 15 height 13
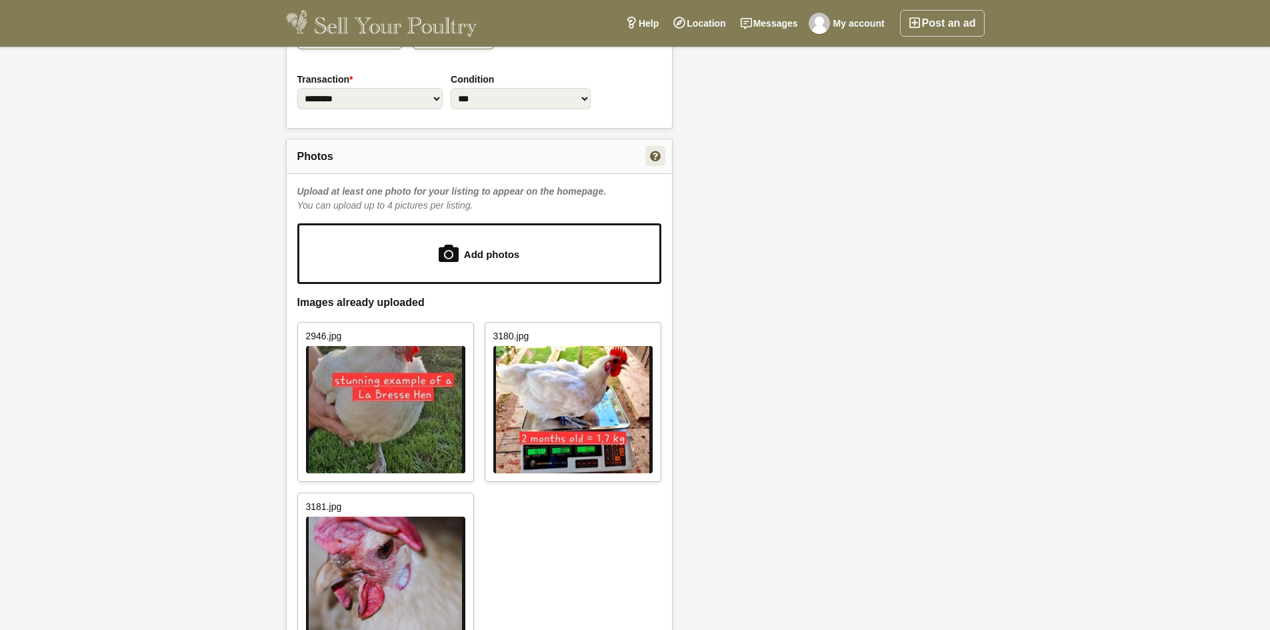
scroll to position [734, 0]
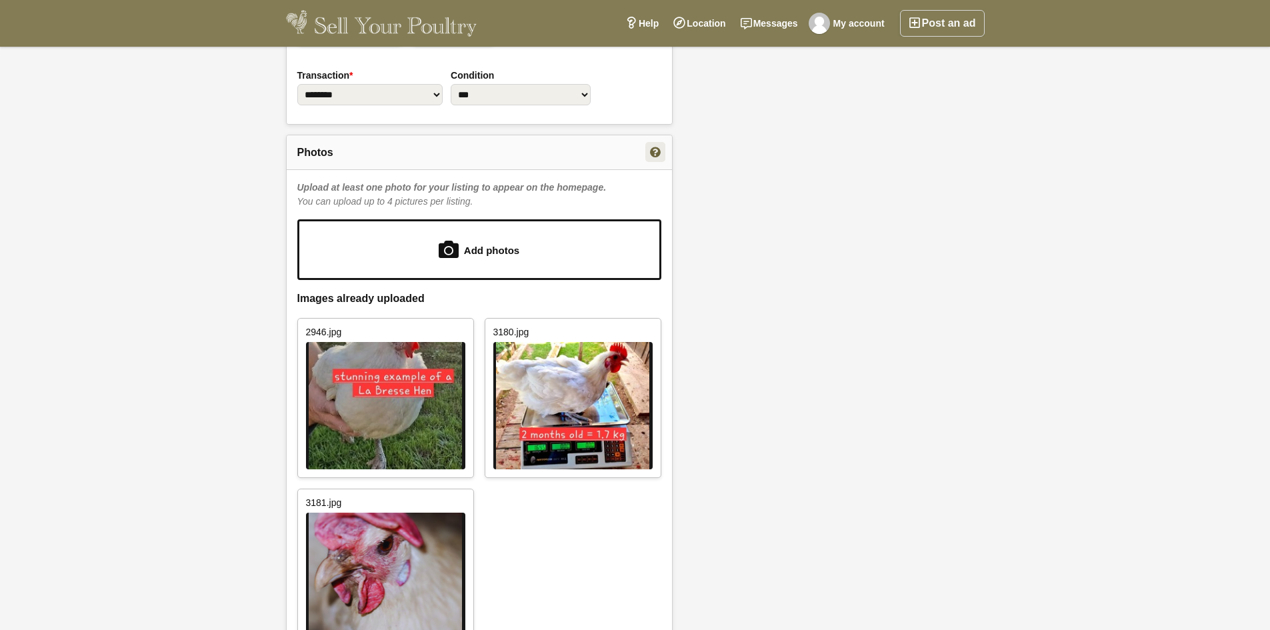
click at [364, 528] on img at bounding box center [385, 576] width 159 height 127
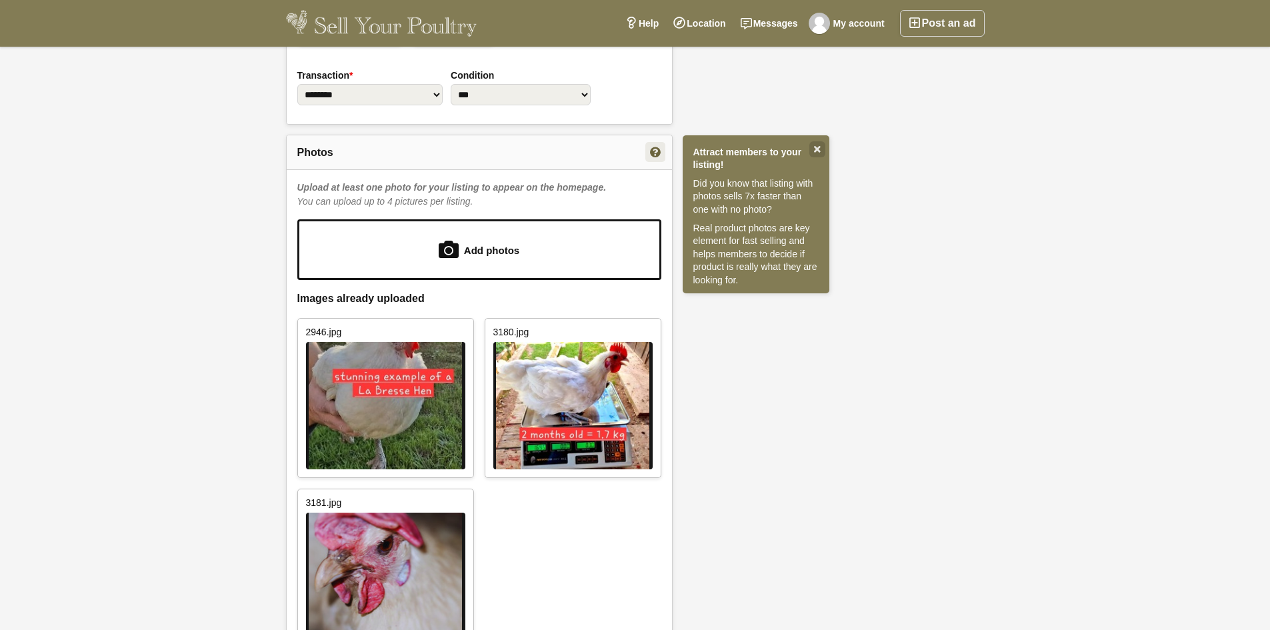
drag, startPoint x: 369, startPoint y: 540, endPoint x: 528, endPoint y: 545, distance: 158.1
click at [528, 545] on ul "2946.jpg Delete 3180.jpg [GEOGRAPHIC_DATA] 3181.jpg [GEOGRAPHIC_DATA]" at bounding box center [479, 480] width 364 height 348
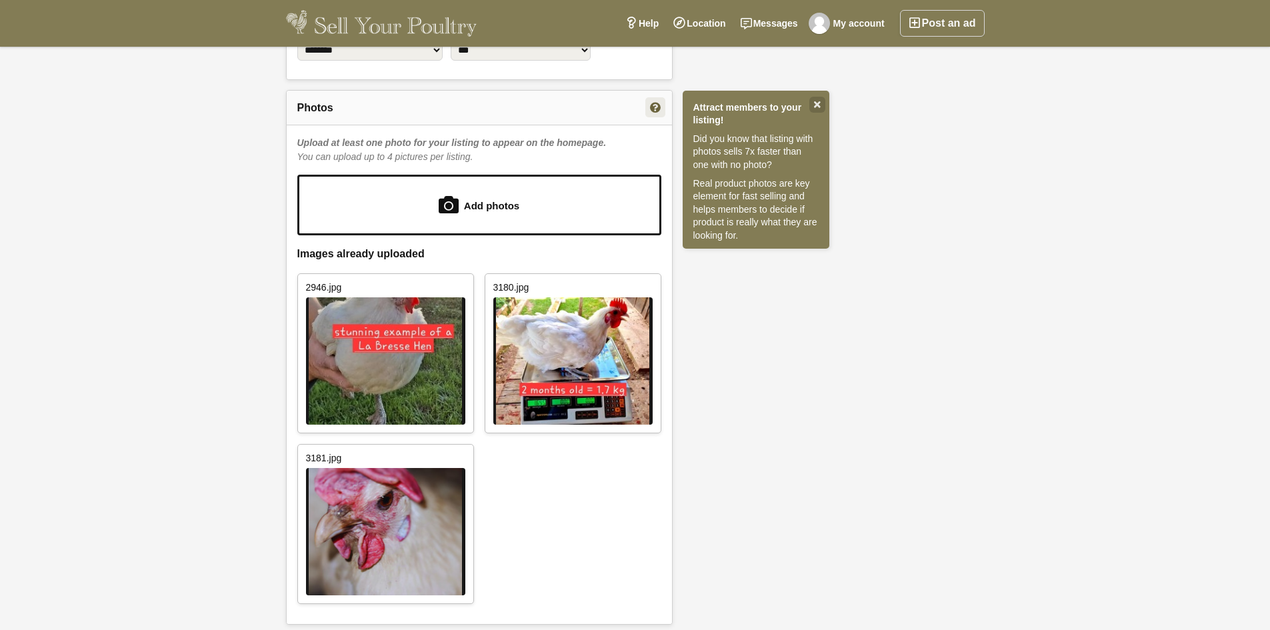
scroll to position [1000, 0]
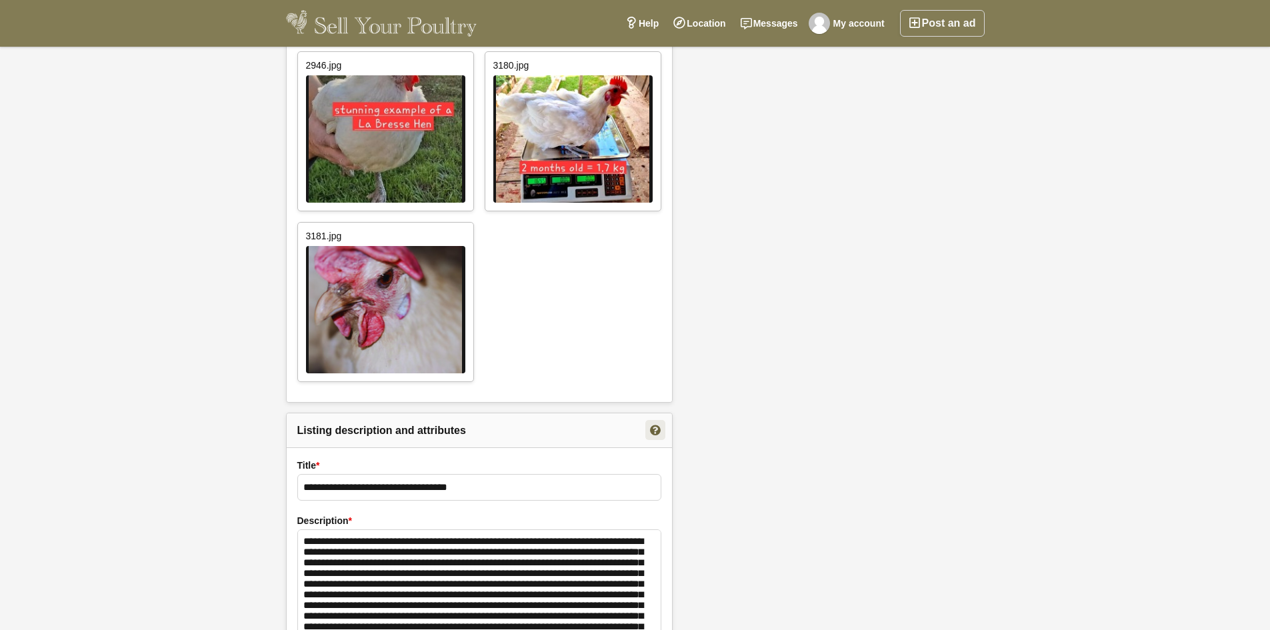
drag, startPoint x: 460, startPoint y: 65, endPoint x: 701, endPoint y: 80, distance: 241.2
click at [460, 65] on link "Delete" at bounding box center [460, 65] width 20 height 20
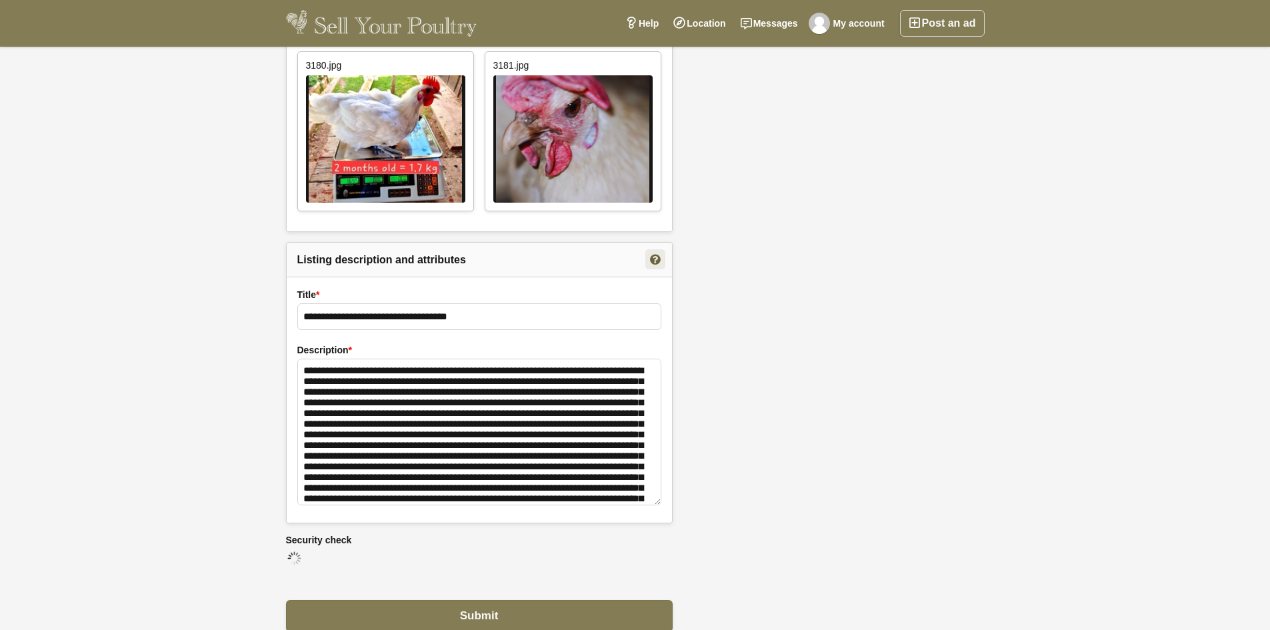
click at [457, 65] on link "Delete" at bounding box center [460, 65] width 20 height 20
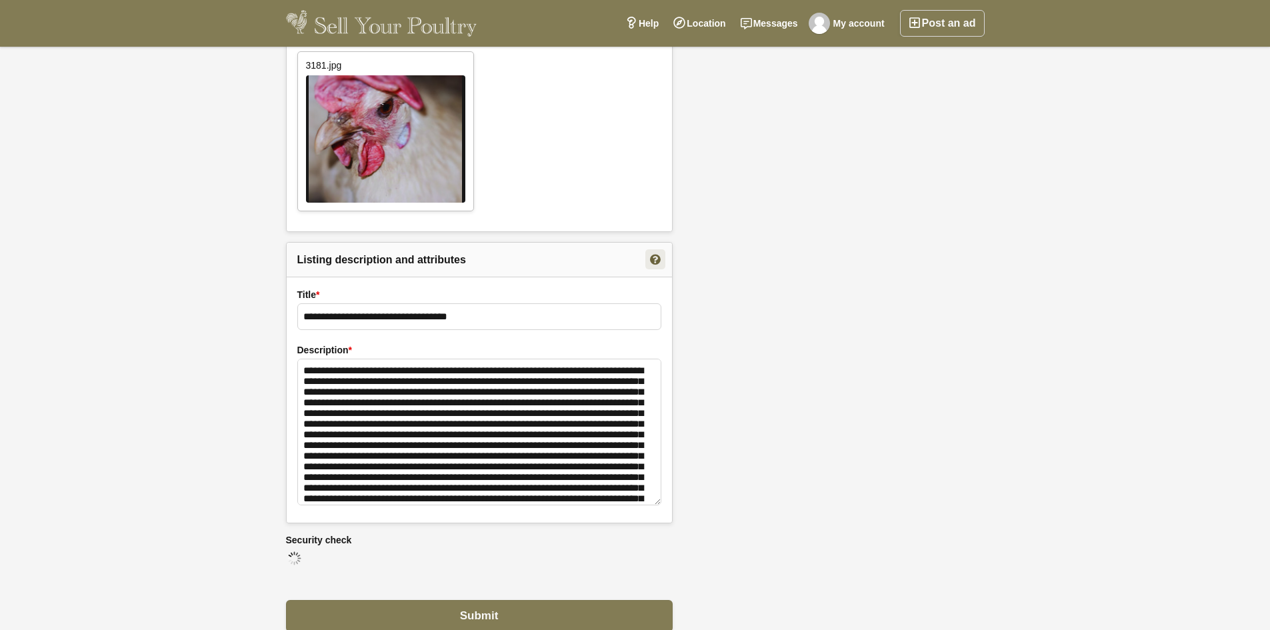
scroll to position [667, 0]
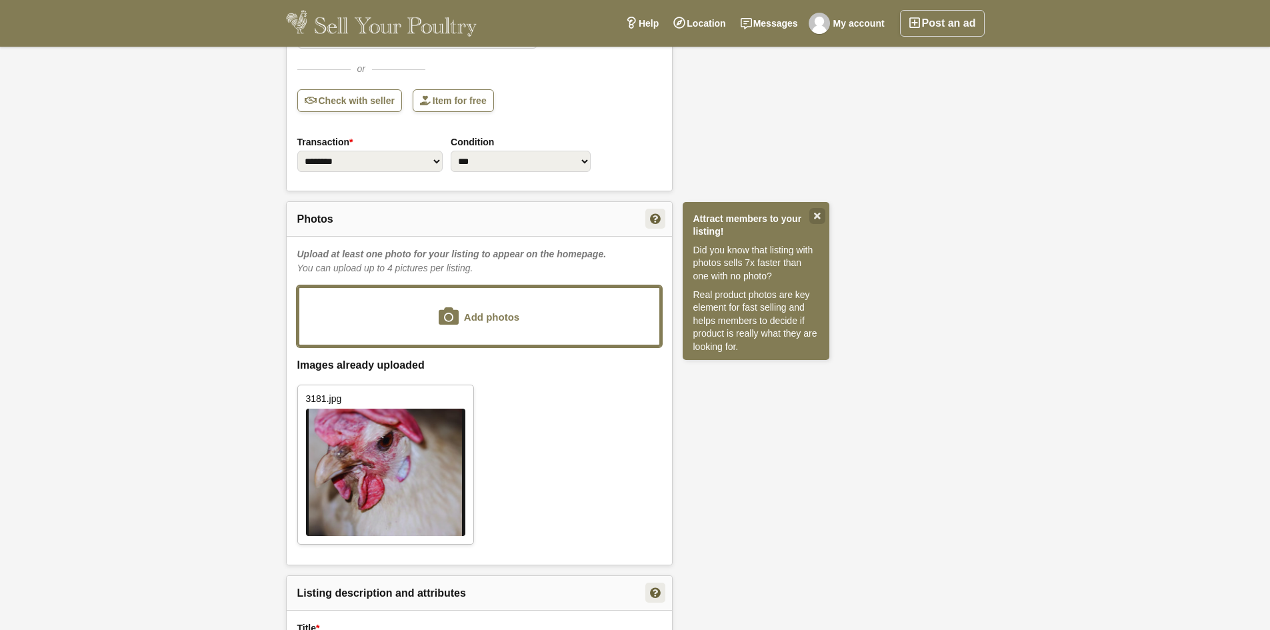
click at [406, 316] on input "file" at bounding box center [479, 316] width 360 height 57
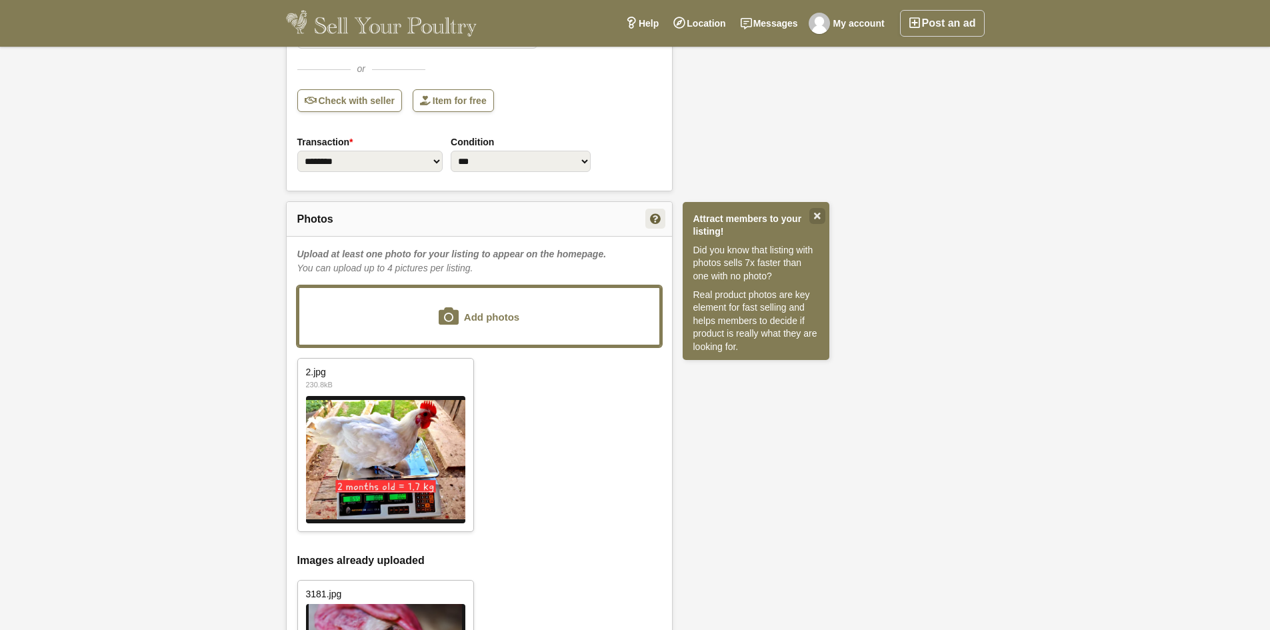
click at [500, 321] on input "file" at bounding box center [479, 316] width 360 height 57
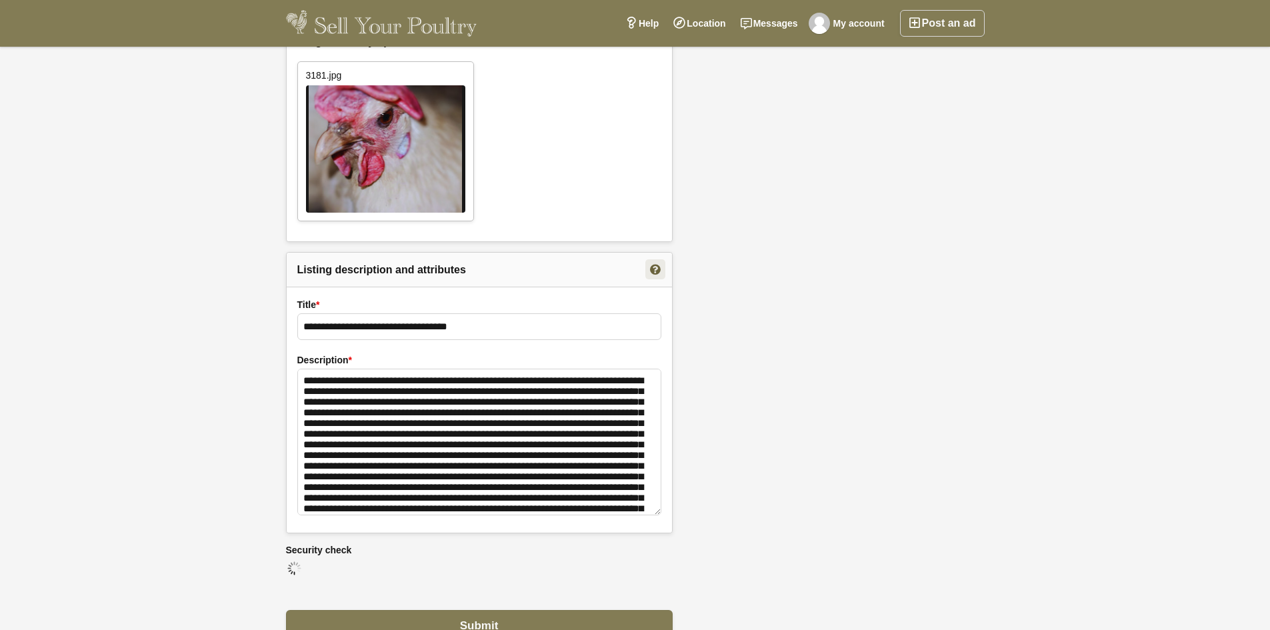
scroll to position [1258, 0]
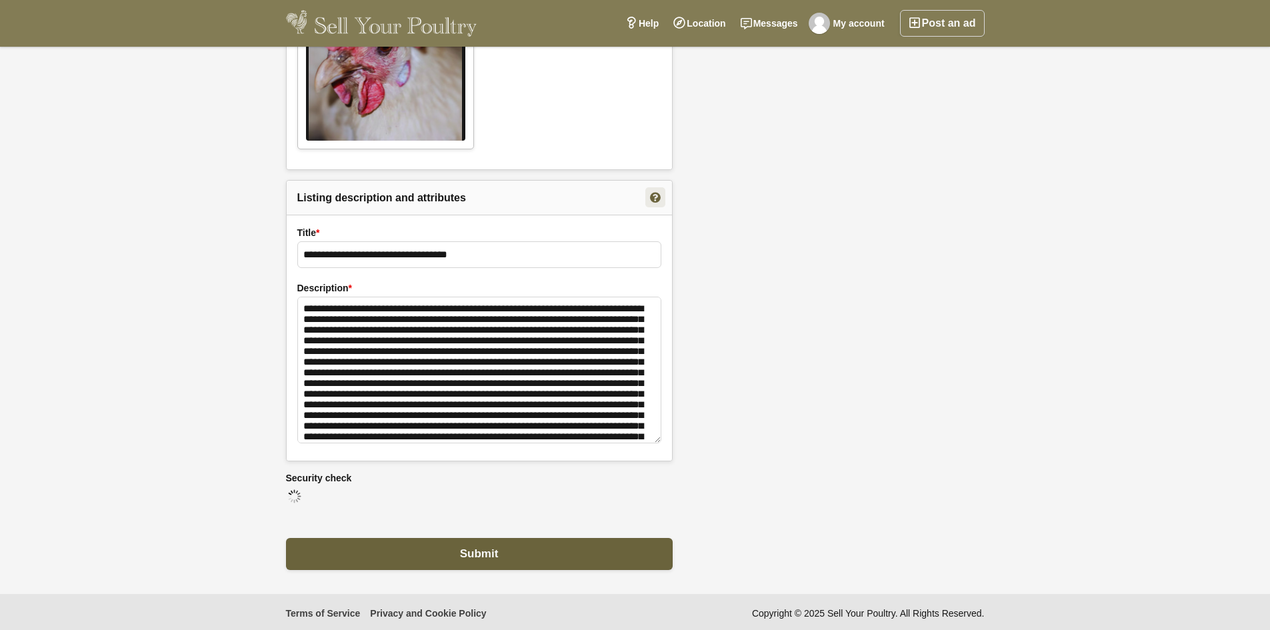
click at [608, 552] on button "Submit" at bounding box center [479, 554] width 387 height 32
